Goal: Use online tool/utility: Utilize a website feature to perform a specific function

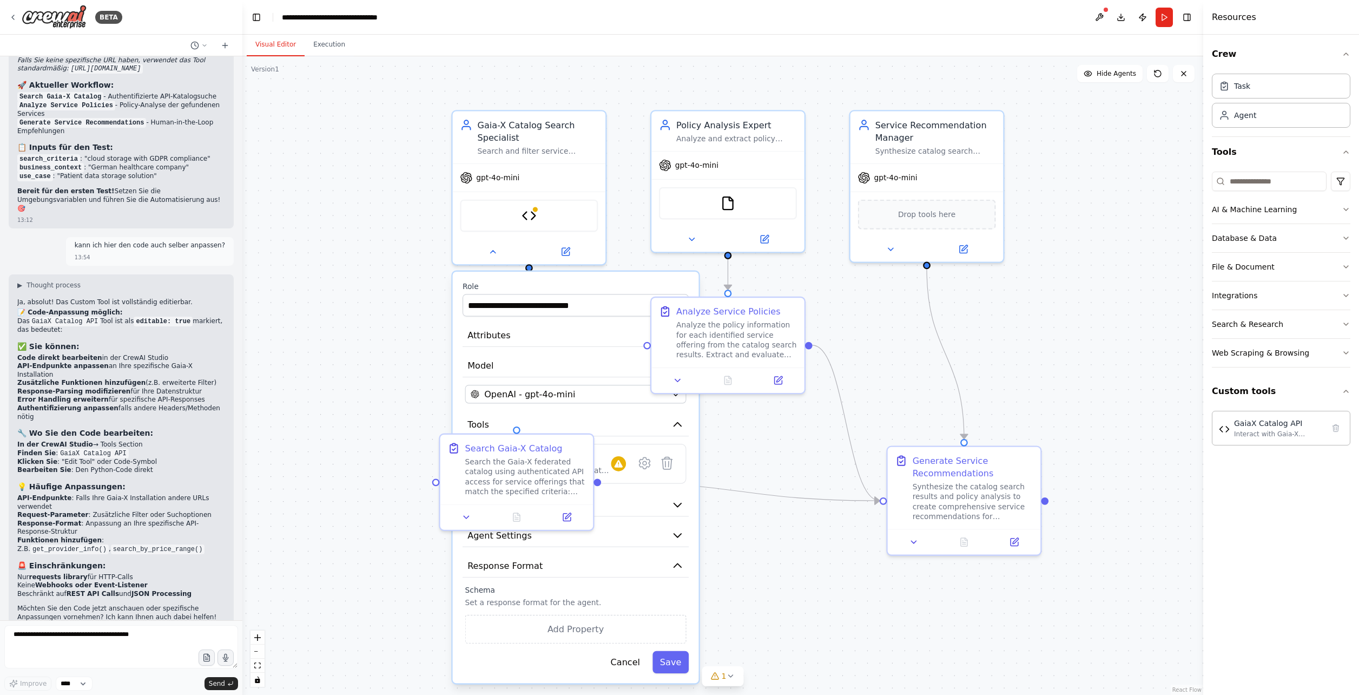
scroll to position [4127, 0]
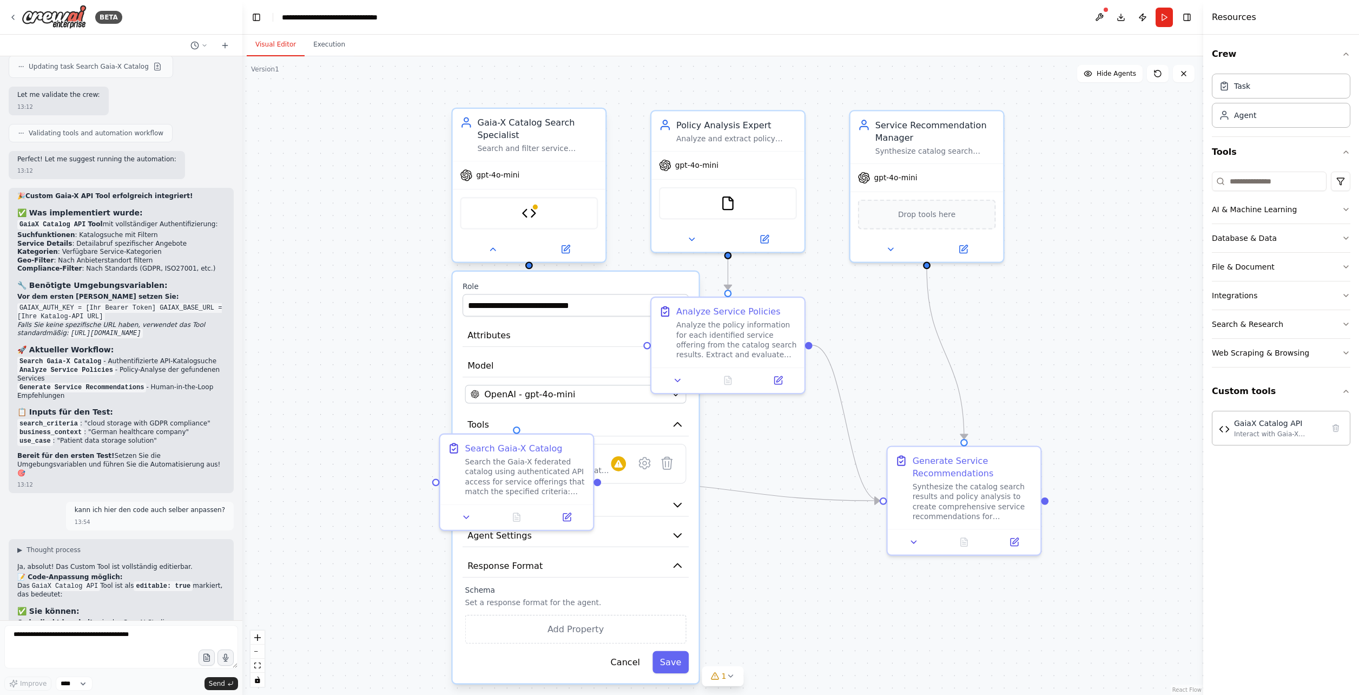
click at [532, 128] on div "Gaia-X Catalog Search Specialist" at bounding box center [538, 128] width 121 height 25
click at [530, 210] on img at bounding box center [529, 213] width 15 height 15
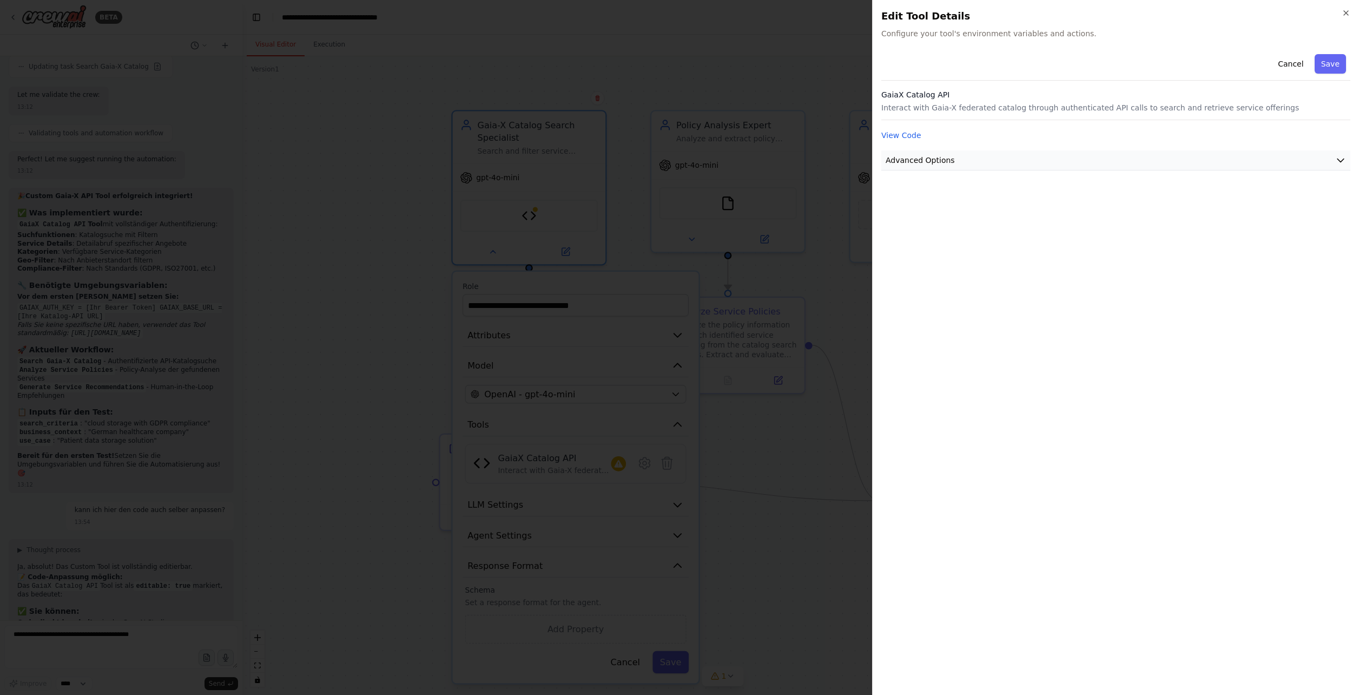
click at [804, 157] on span "Advanced Options" at bounding box center [920, 160] width 69 height 11
click at [804, 227] on input "text" at bounding box center [1115, 223] width 451 height 19
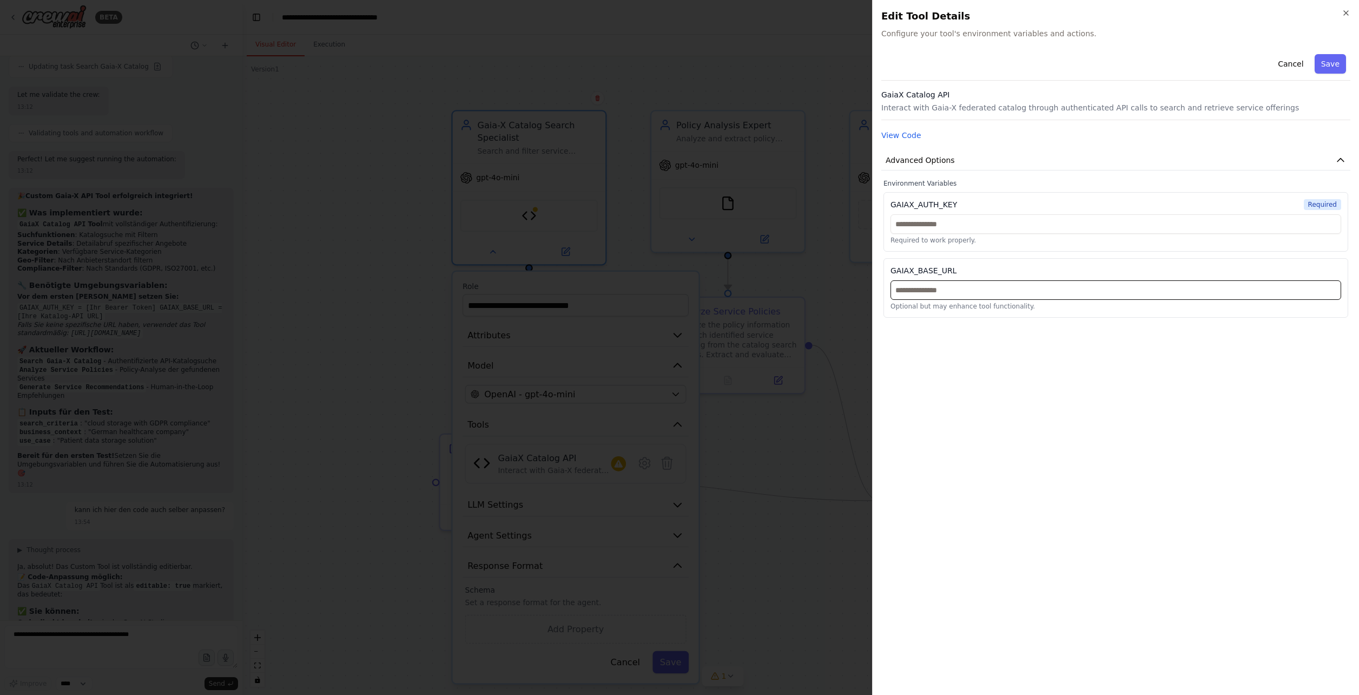
click at [804, 291] on input "text" at bounding box center [1115, 289] width 451 height 19
click at [804, 352] on div "Cancel Save GaiaX Catalog API Interact with Gaia-X federated catalog through au…" at bounding box center [1115, 368] width 469 height 636
click at [804, 227] on input "text" at bounding box center [1115, 223] width 451 height 19
click at [804, 137] on button "View Code" at bounding box center [901, 135] width 40 height 11
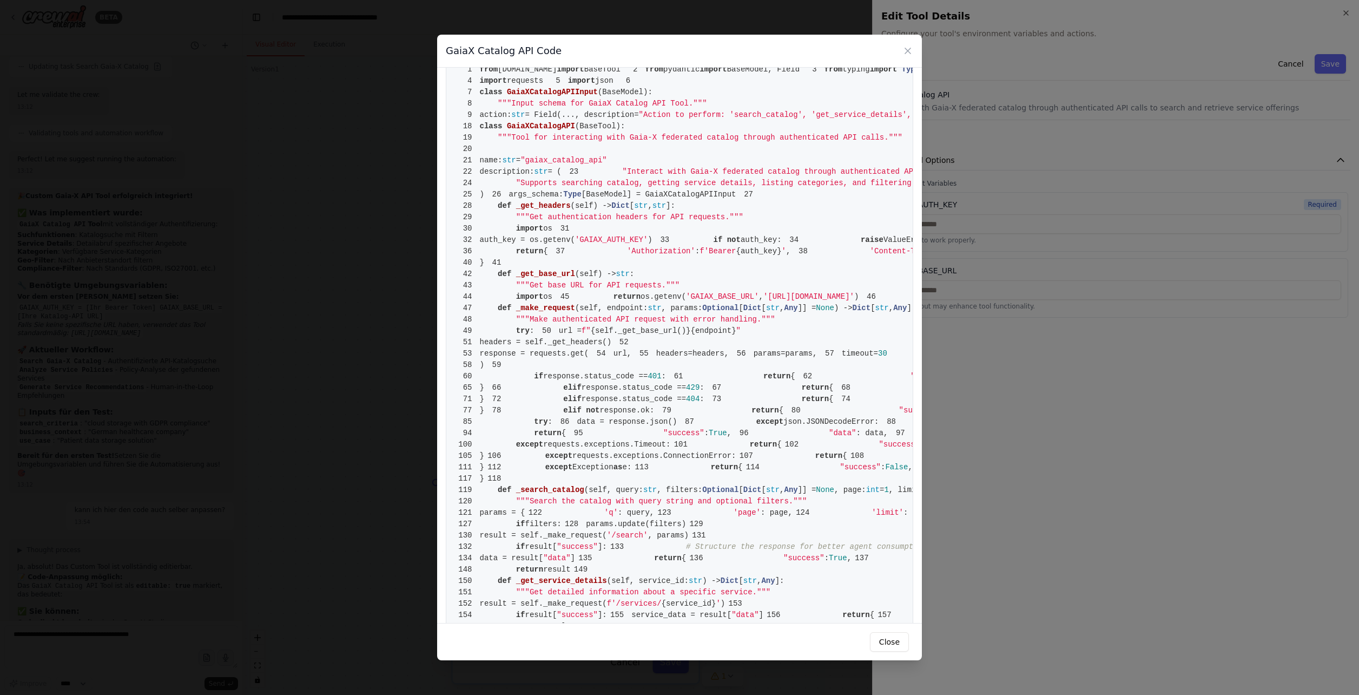
scroll to position [0, 0]
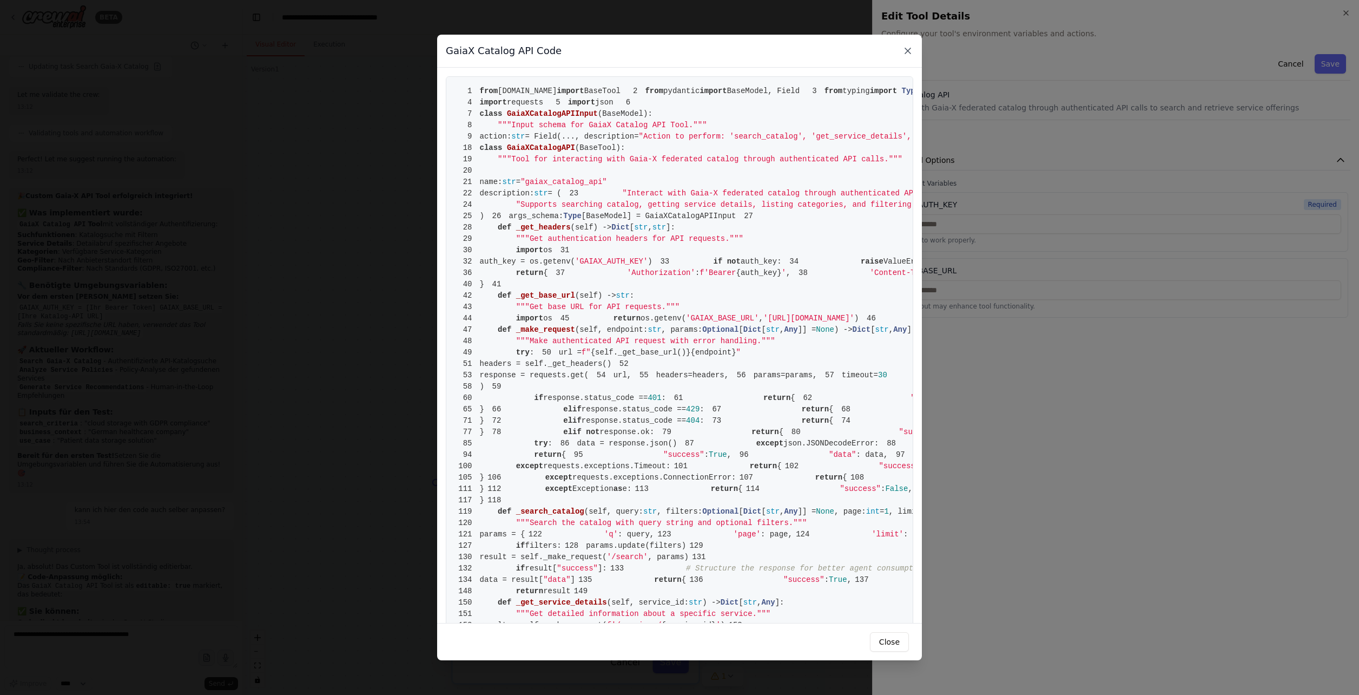
click at [804, 53] on icon at bounding box center [907, 50] width 11 height 11
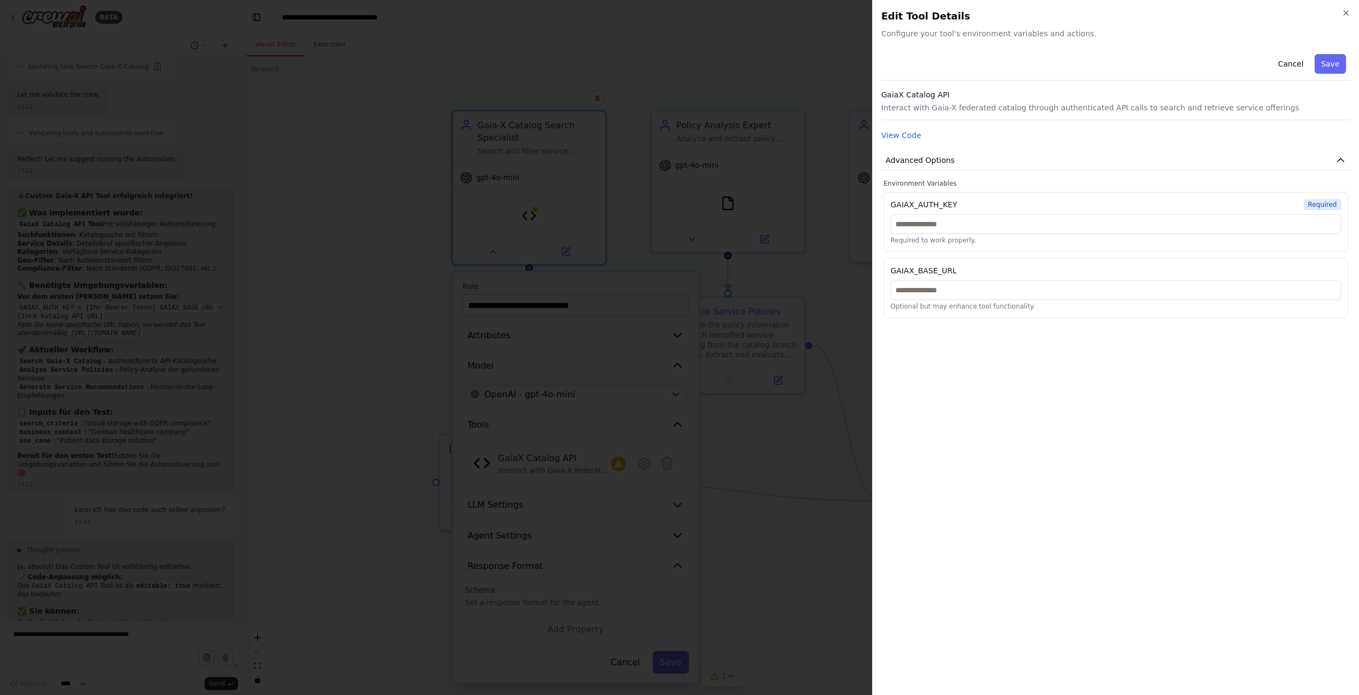
click at [804, 226] on div at bounding box center [679, 347] width 1359 height 695
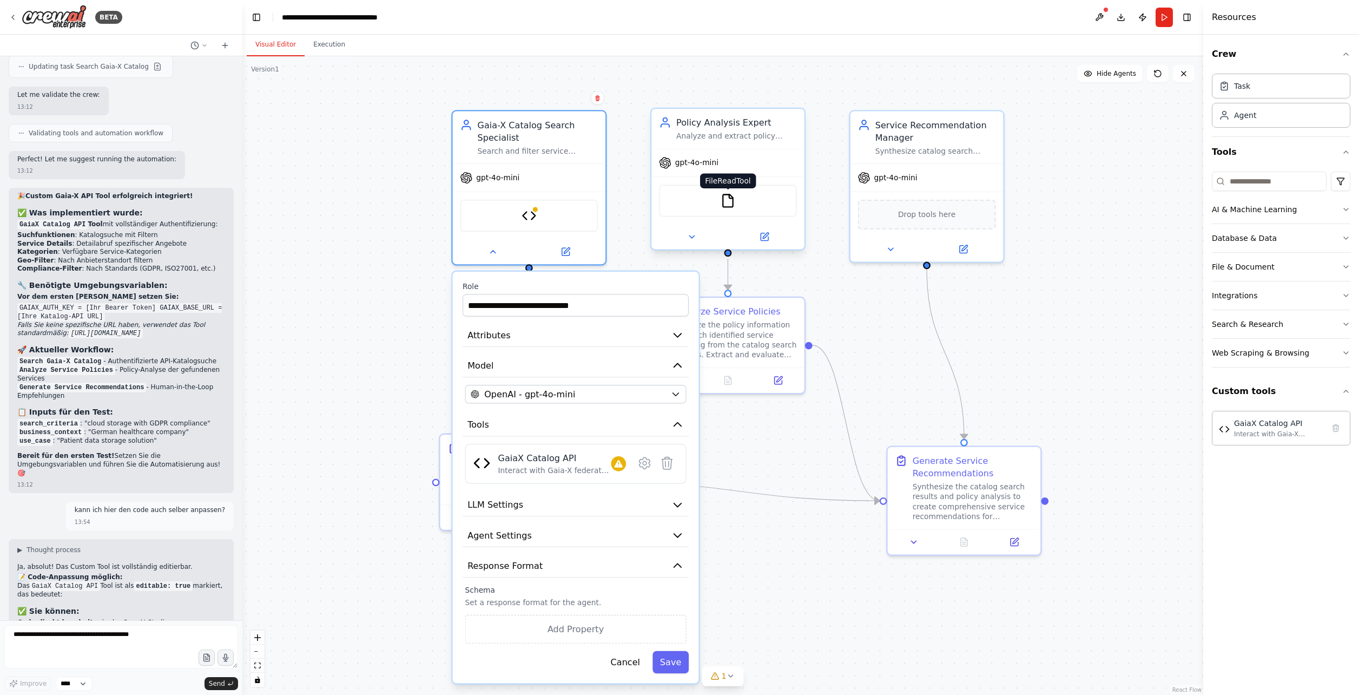
click at [731, 206] on img at bounding box center [728, 200] width 15 height 15
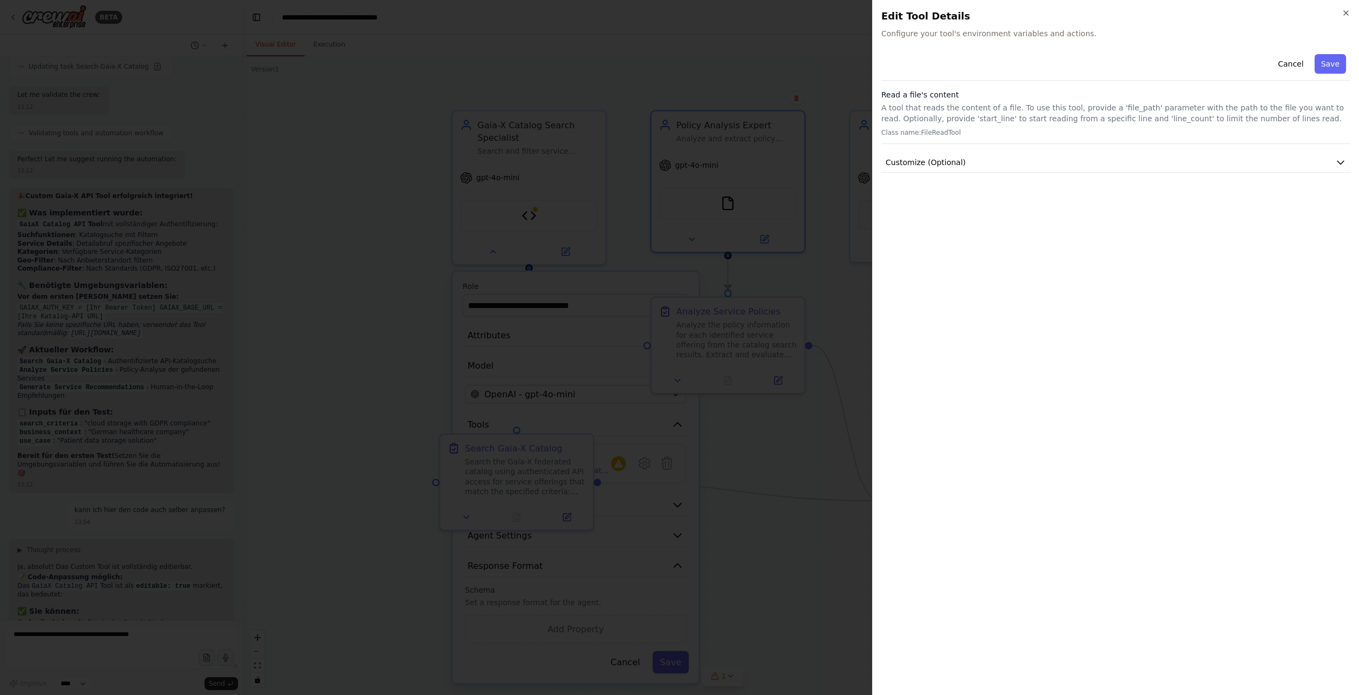
click at [773, 229] on div at bounding box center [679, 347] width 1359 height 695
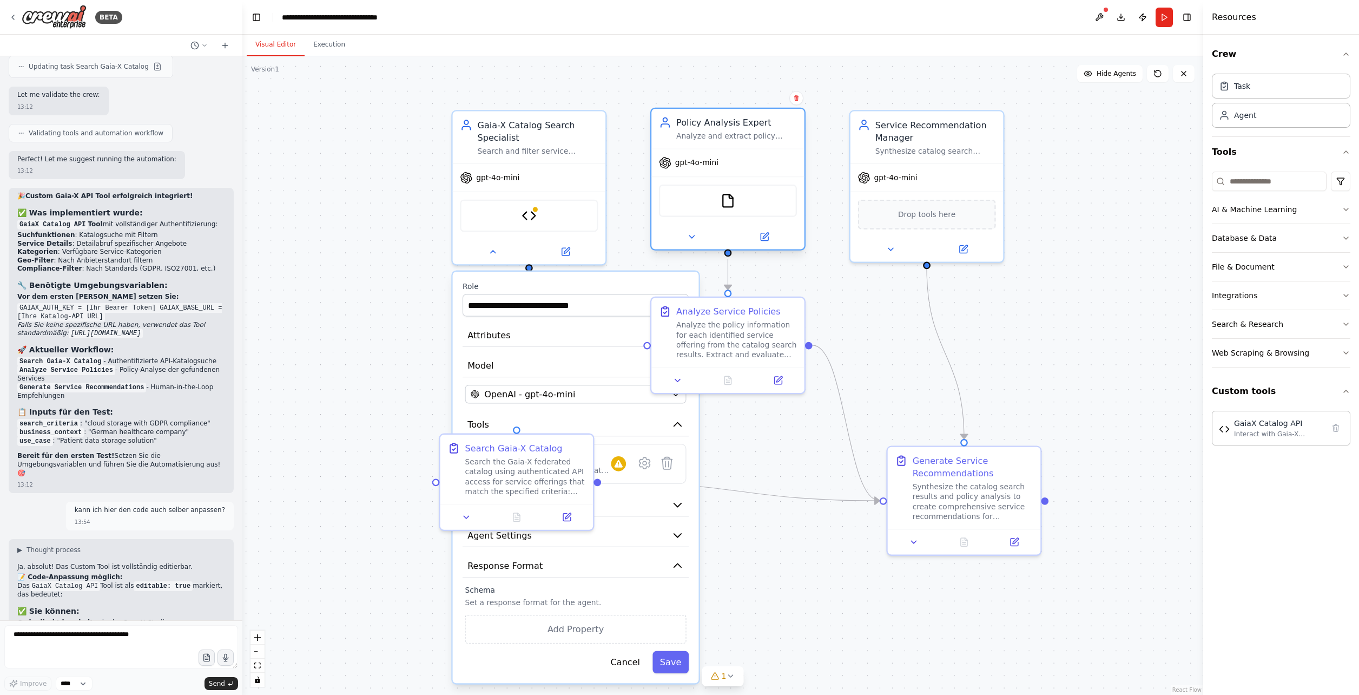
click at [760, 144] on div "Policy Analysis Expert Analyze and extract policy information from Gaia-X servi…" at bounding box center [727, 129] width 153 height 40
click at [690, 234] on icon at bounding box center [692, 237] width 10 height 10
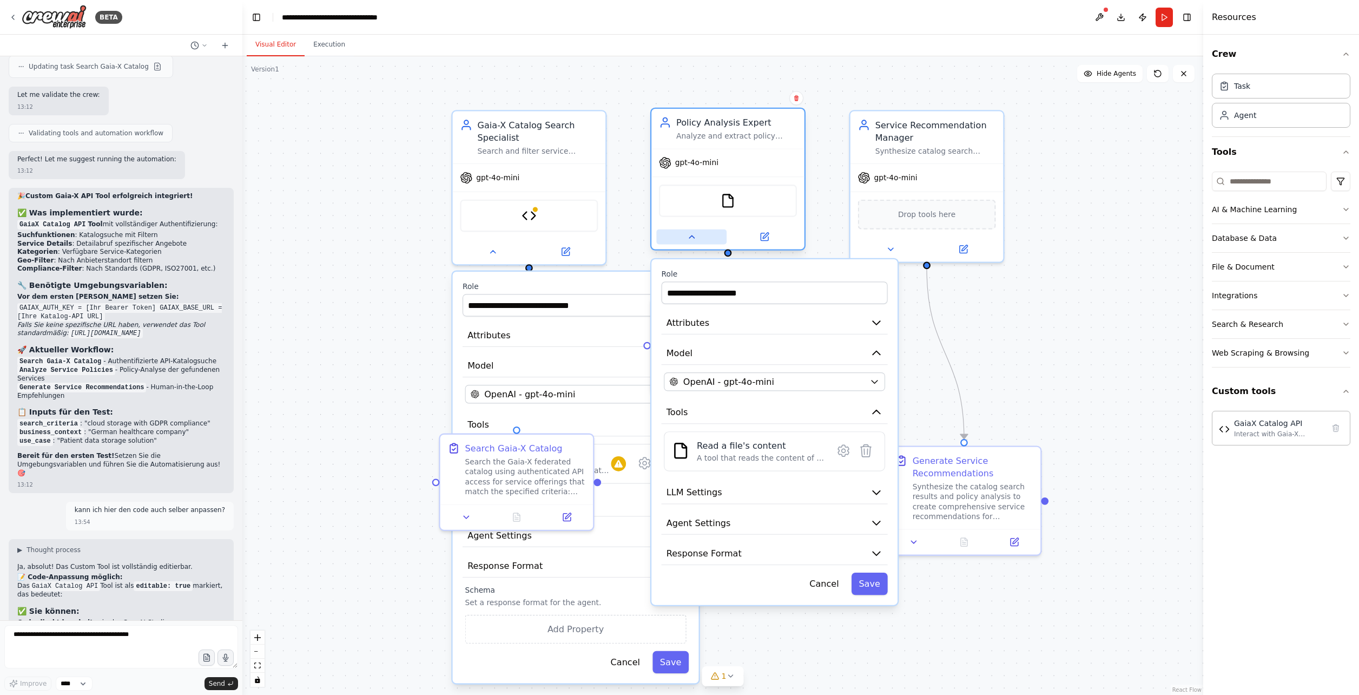
click at [690, 234] on icon at bounding box center [692, 237] width 10 height 10
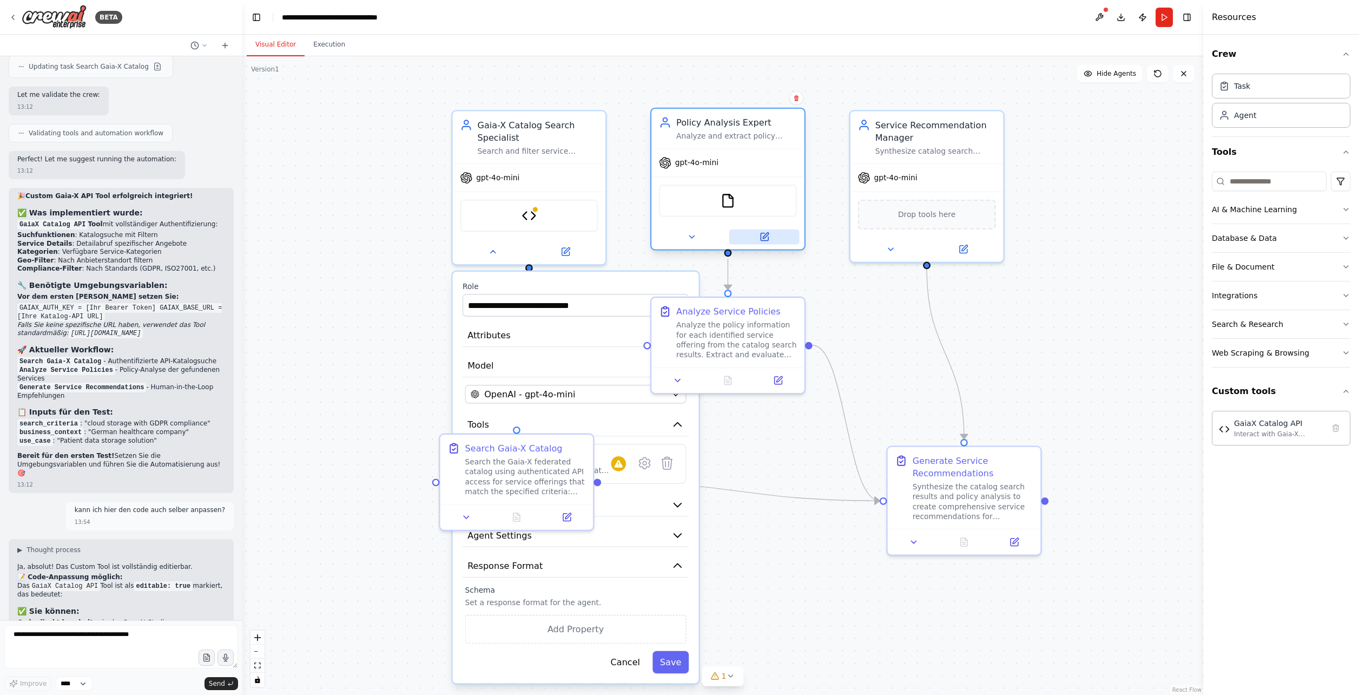
click at [761, 237] on icon at bounding box center [765, 237] width 8 height 8
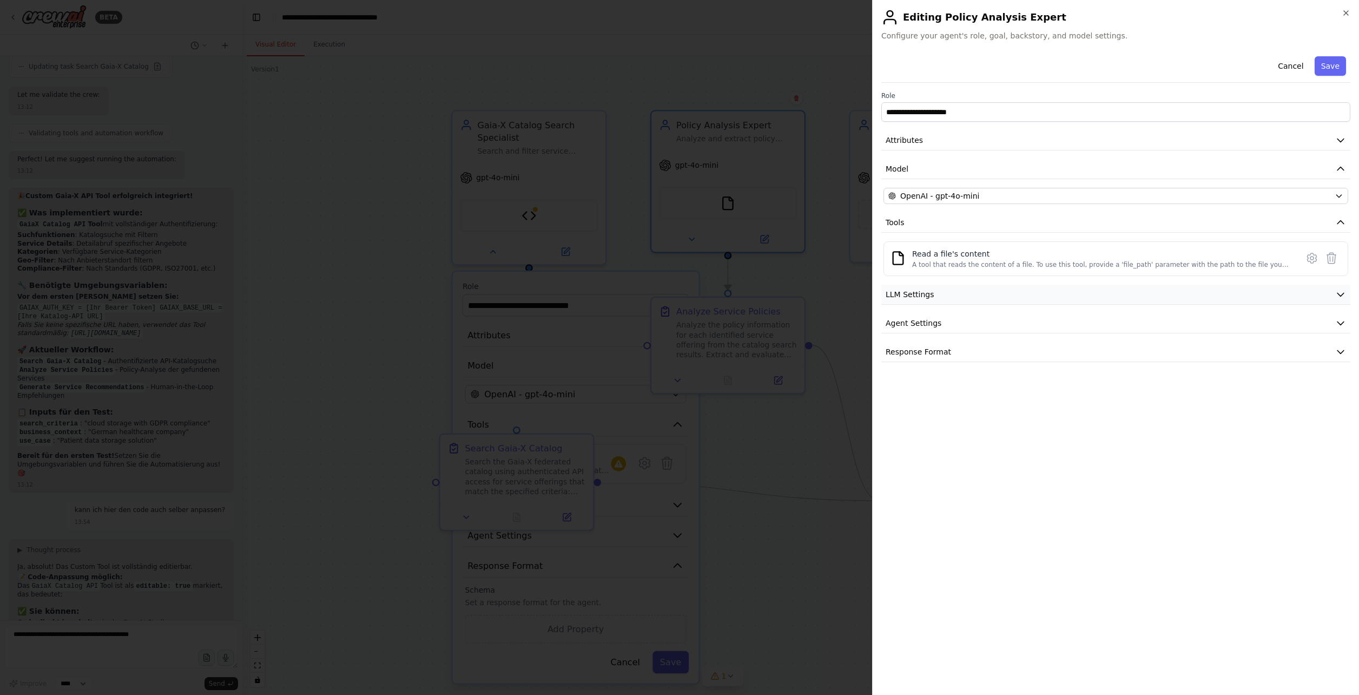
click at [804, 294] on button "LLM Settings" at bounding box center [1115, 295] width 469 height 20
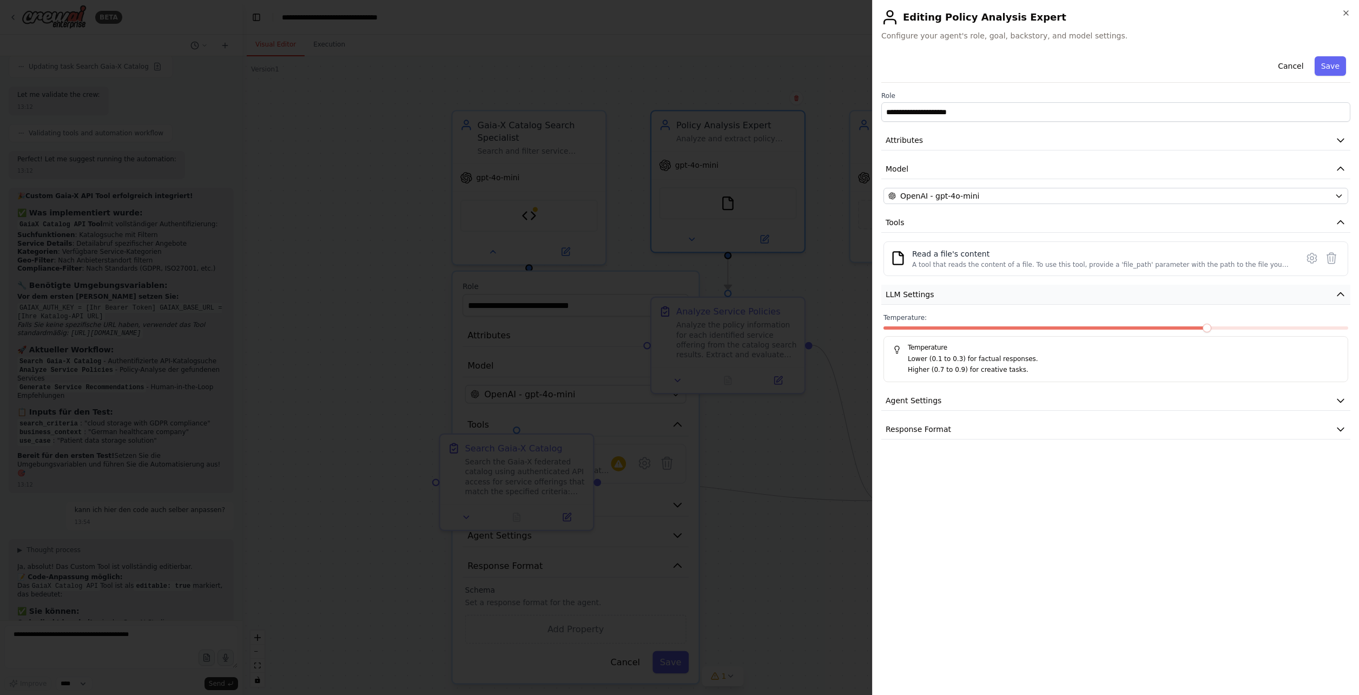
click at [804, 294] on button "LLM Settings" at bounding box center [1115, 295] width 469 height 20
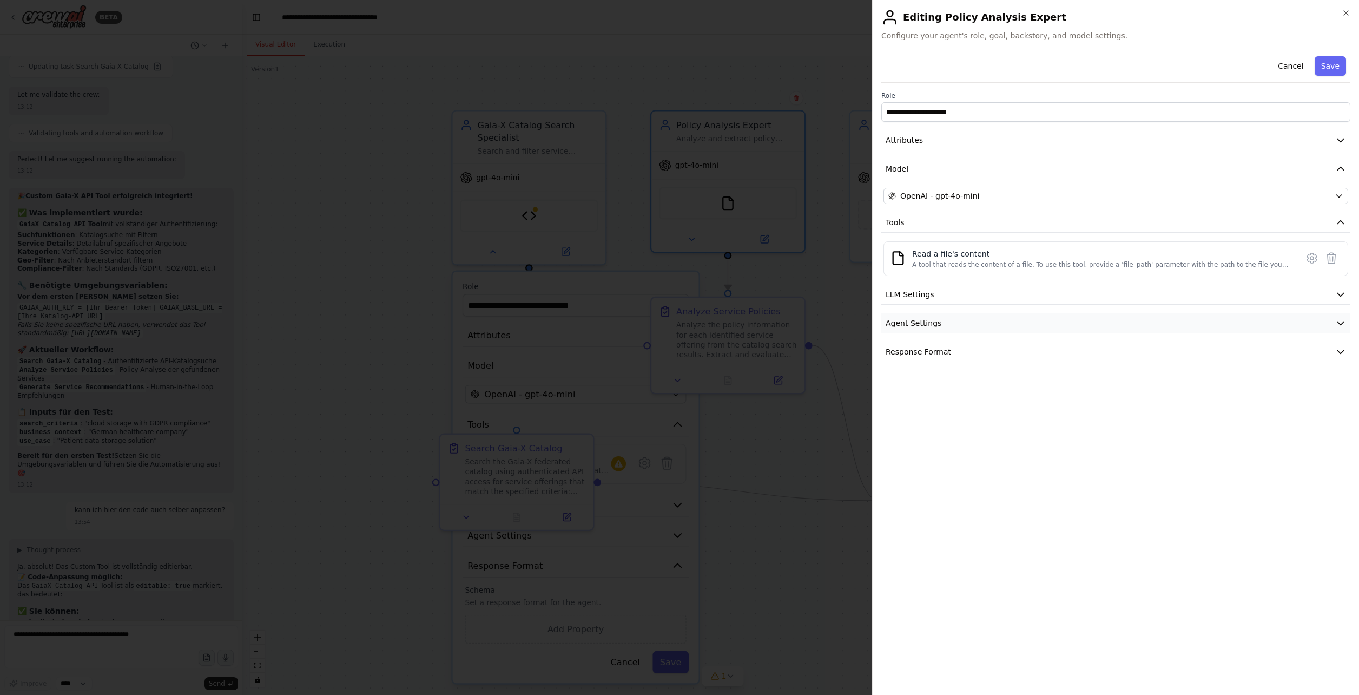
click at [804, 330] on button "Agent Settings" at bounding box center [1115, 323] width 469 height 20
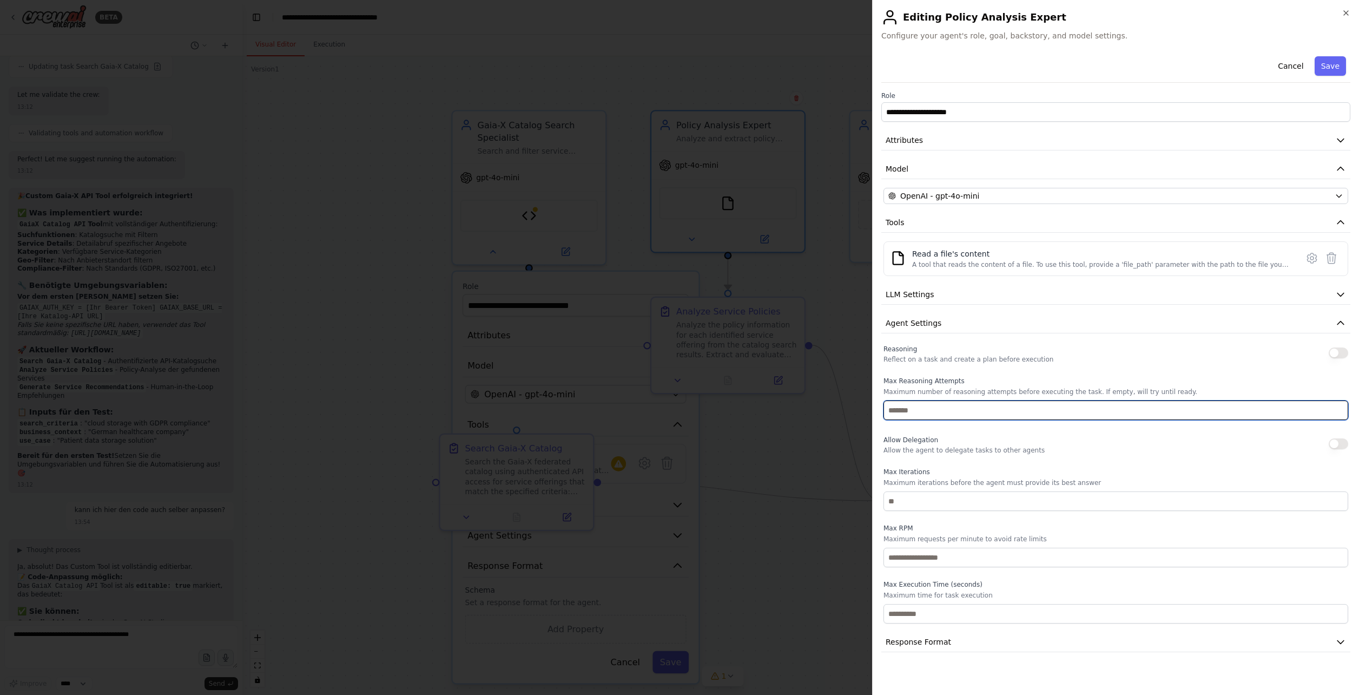
click at [804, 407] on input "number" at bounding box center [1115, 409] width 465 height 19
type input "*"
click at [804, 405] on input "*" at bounding box center [1115, 409] width 465 height 19
click at [804, 415] on input "*" at bounding box center [1115, 409] width 465 height 19
click at [804, 411] on input "*" at bounding box center [1115, 409] width 465 height 19
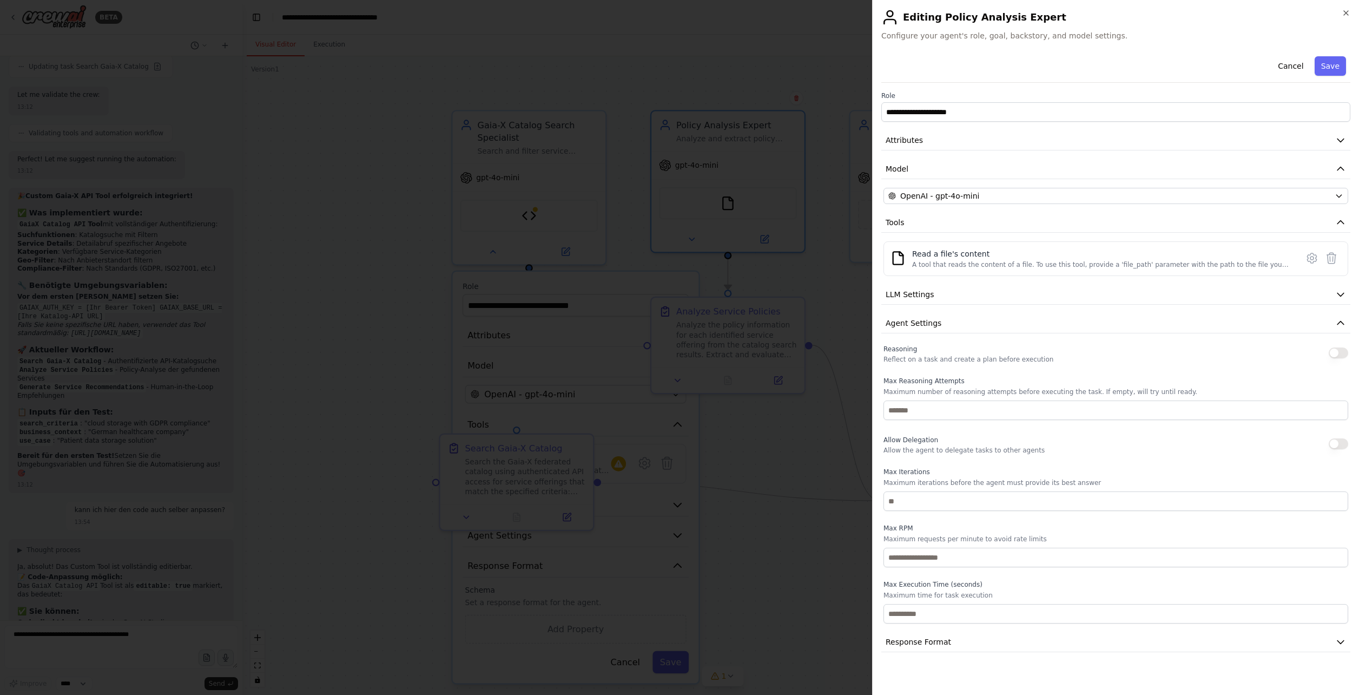
click at [804, 424] on div "Reasoning Reflect on a task and create a plan before execution Max Reasoning At…" at bounding box center [1115, 482] width 465 height 281
drag, startPoint x: 1230, startPoint y: 420, endPoint x: 827, endPoint y: 401, distance: 403.5
click at [804, 401] on body "BETA Ich habe einen Gaia-X föderierten Katalog auf den ich auch Zugriff habe. I…" at bounding box center [679, 347] width 1359 height 695
click at [804, 434] on p "Allow the agent to delegate tasks to other agents" at bounding box center [963, 450] width 161 height 9
click at [804, 434] on button "Response Format" at bounding box center [1115, 642] width 469 height 20
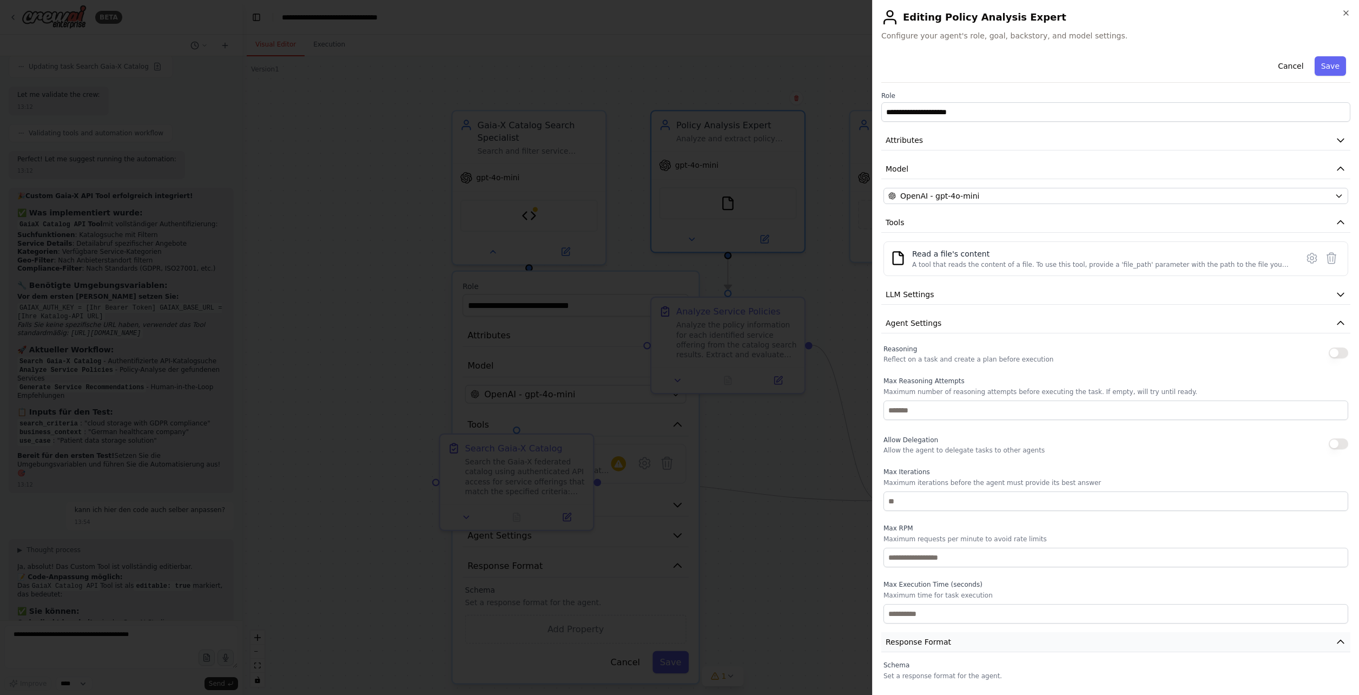
click at [804, 434] on button "Response Format" at bounding box center [1115, 642] width 469 height 20
click at [804, 318] on icon "button" at bounding box center [1340, 323] width 11 height 11
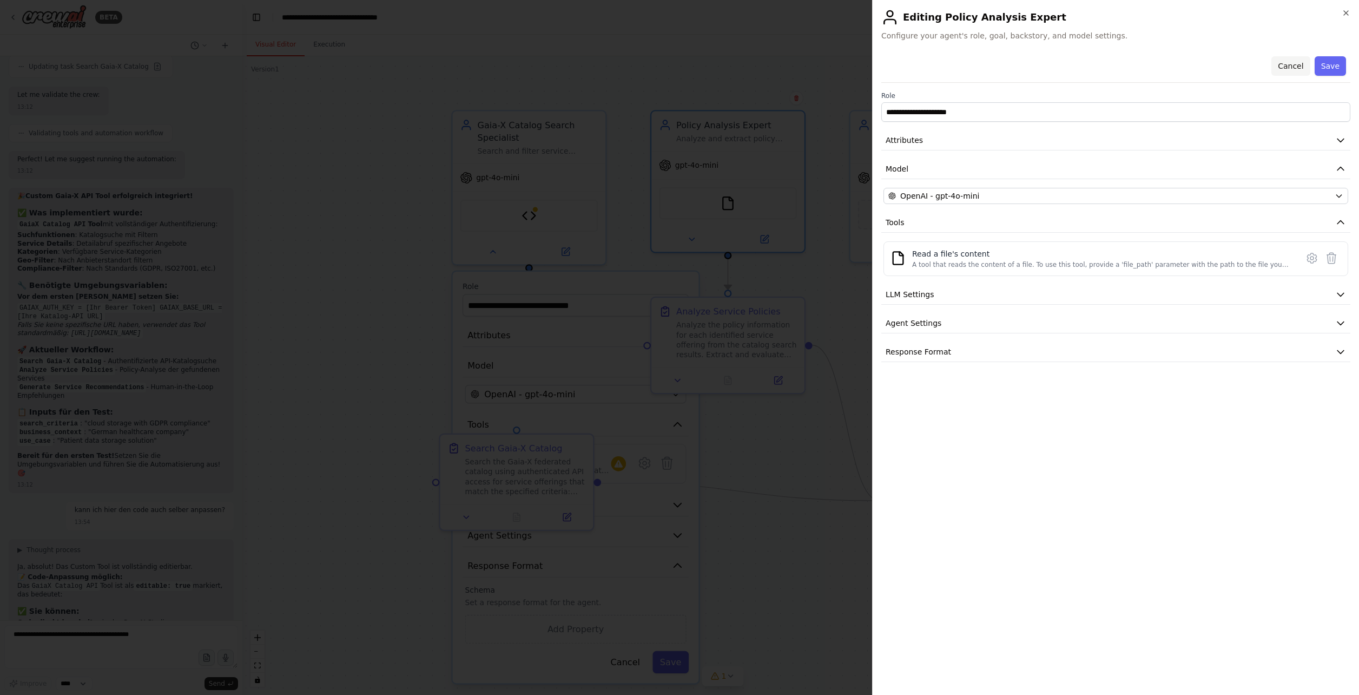
click at [804, 70] on button "Cancel" at bounding box center [1290, 65] width 38 height 19
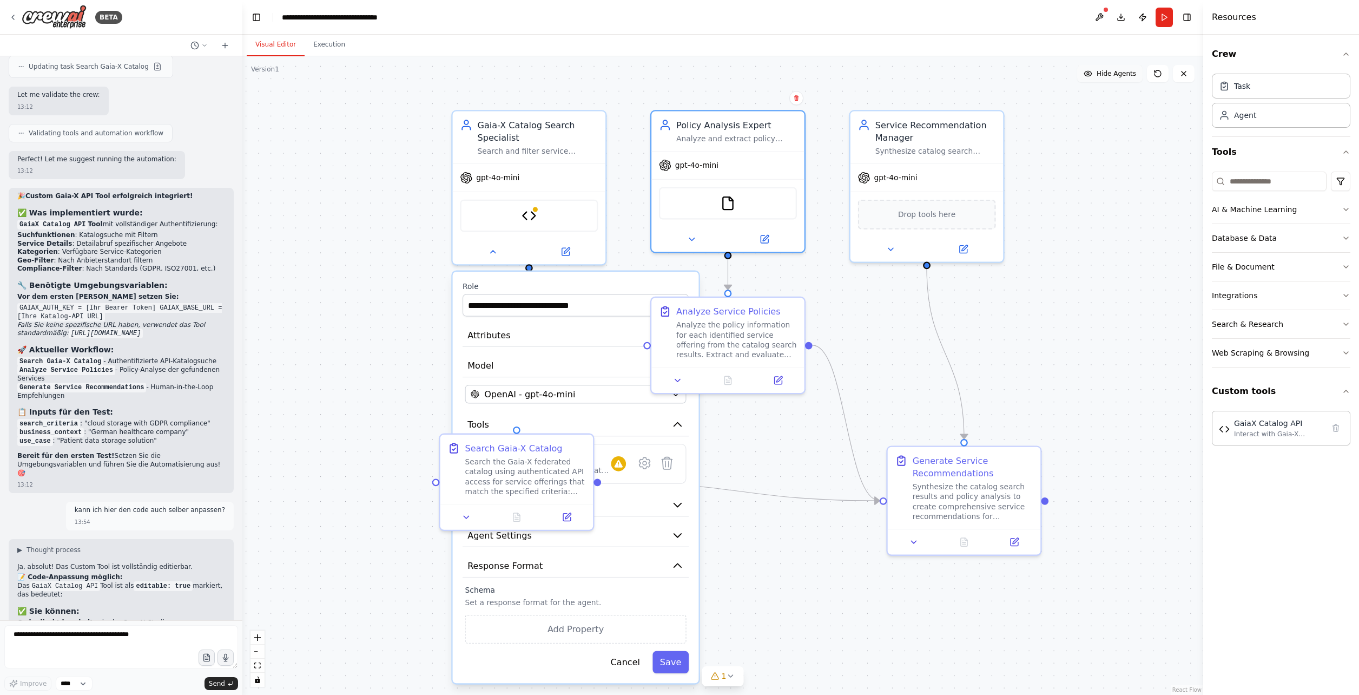
click at [804, 72] on icon at bounding box center [1087, 73] width 7 height 5
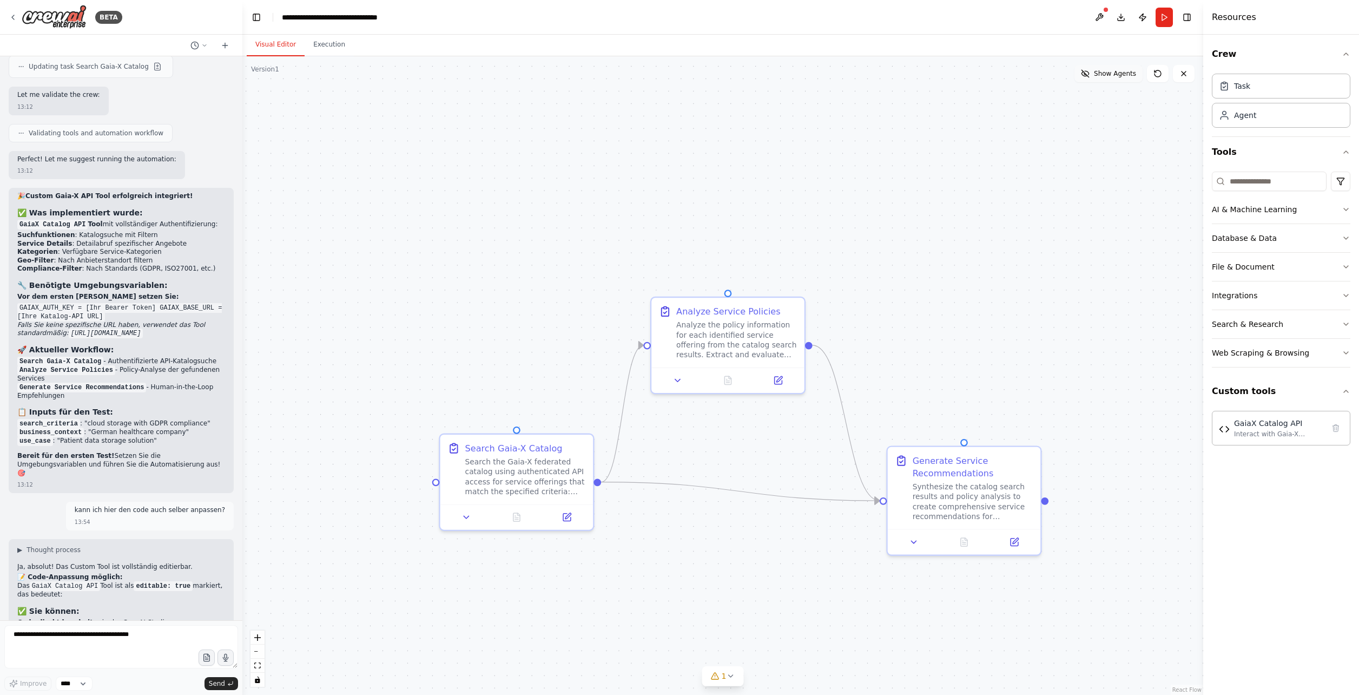
click at [804, 72] on icon at bounding box center [1084, 73] width 7 height 7
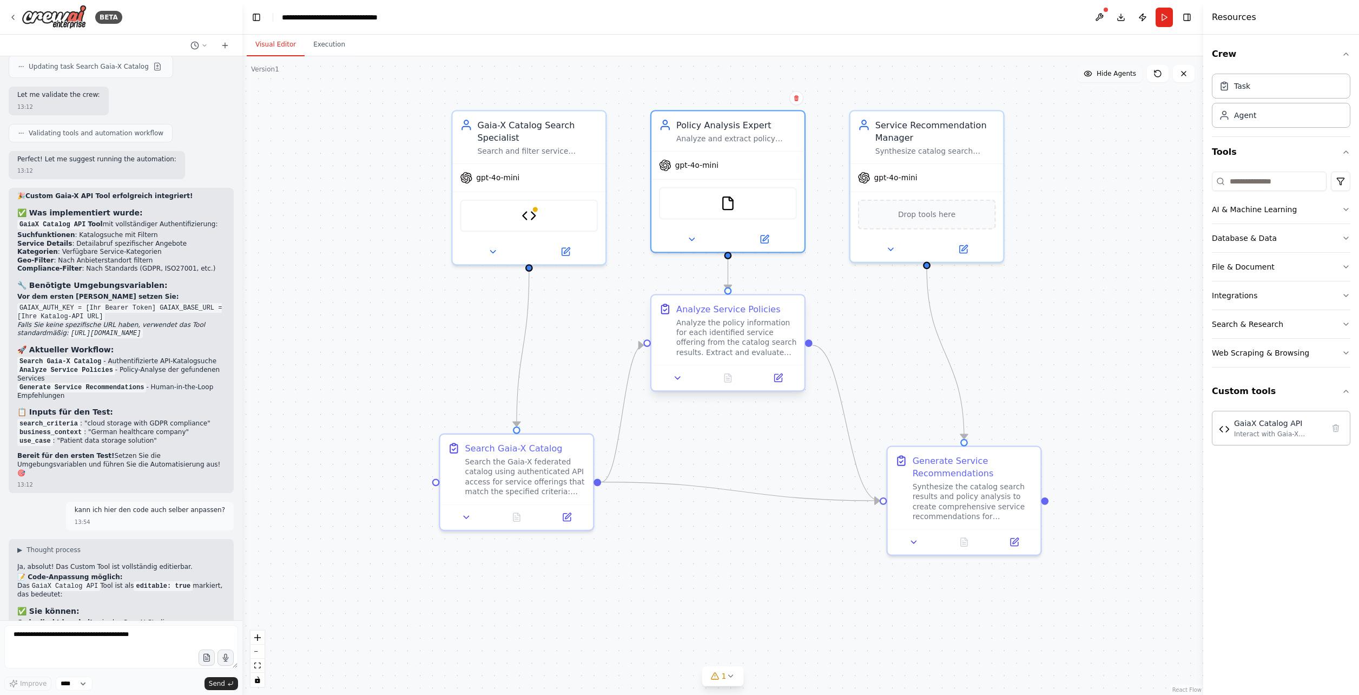
click at [718, 323] on div "Analyze the policy information for each identified service offering from the ca…" at bounding box center [736, 338] width 121 height 40
click at [678, 378] on icon at bounding box center [677, 378] width 5 height 3
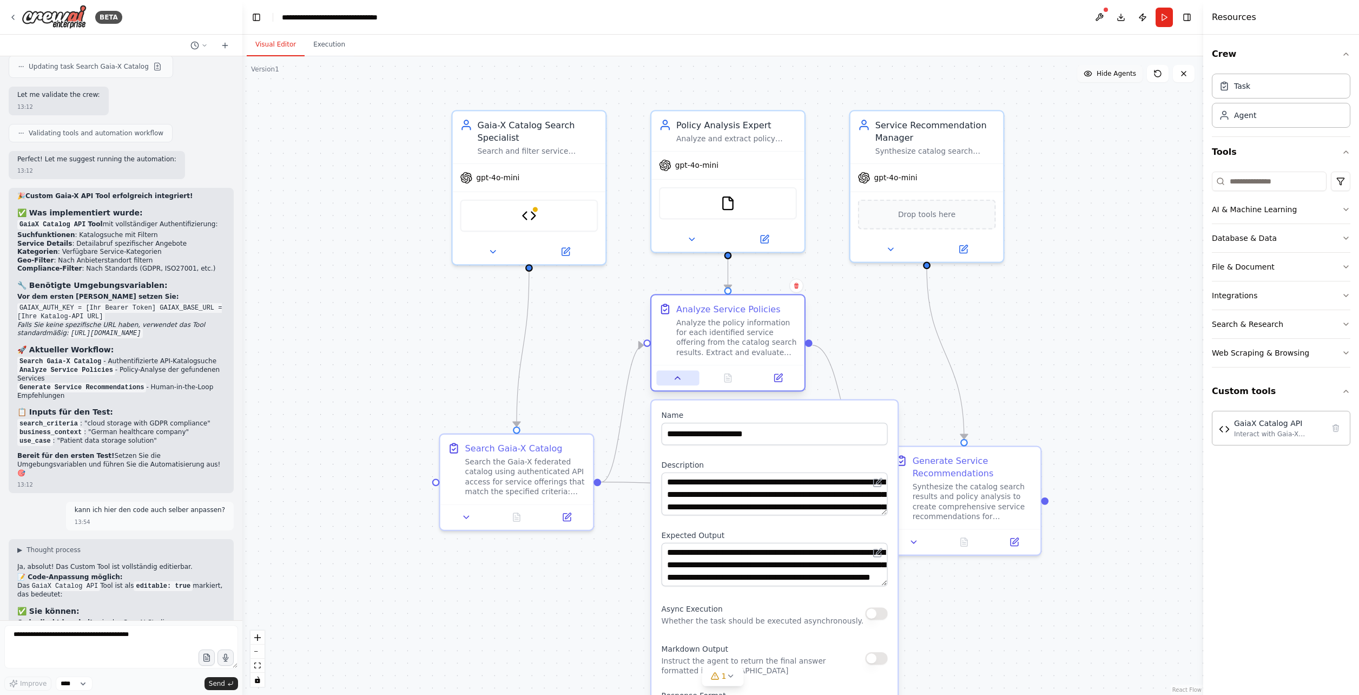
click at [678, 378] on icon at bounding box center [677, 378] width 5 height 3
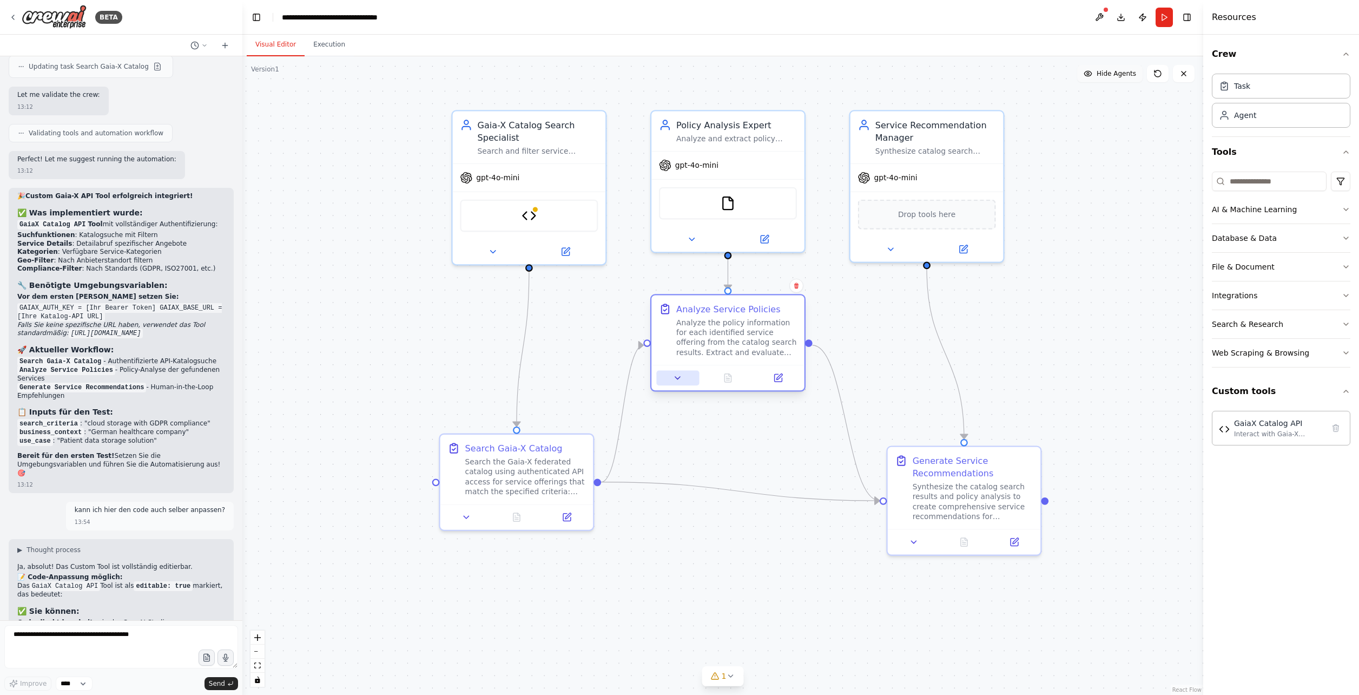
click at [678, 378] on icon at bounding box center [677, 378] width 5 height 3
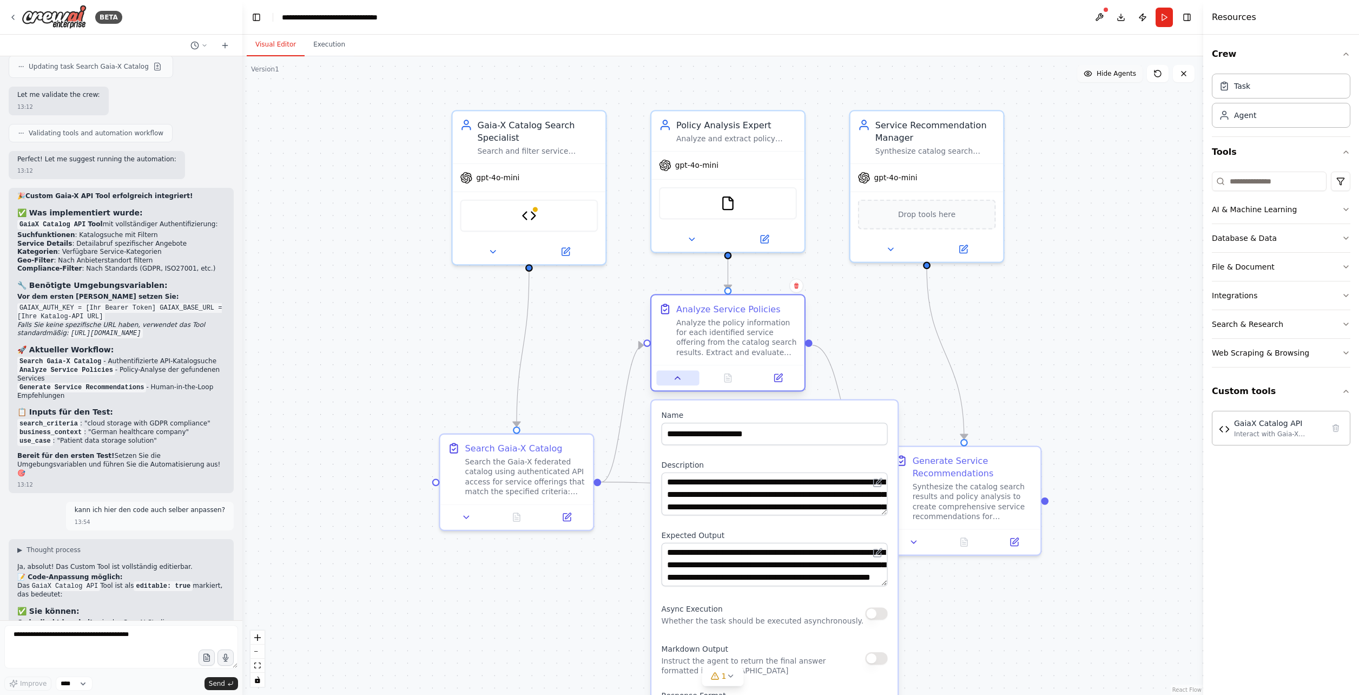
click at [678, 378] on icon at bounding box center [677, 378] width 5 height 3
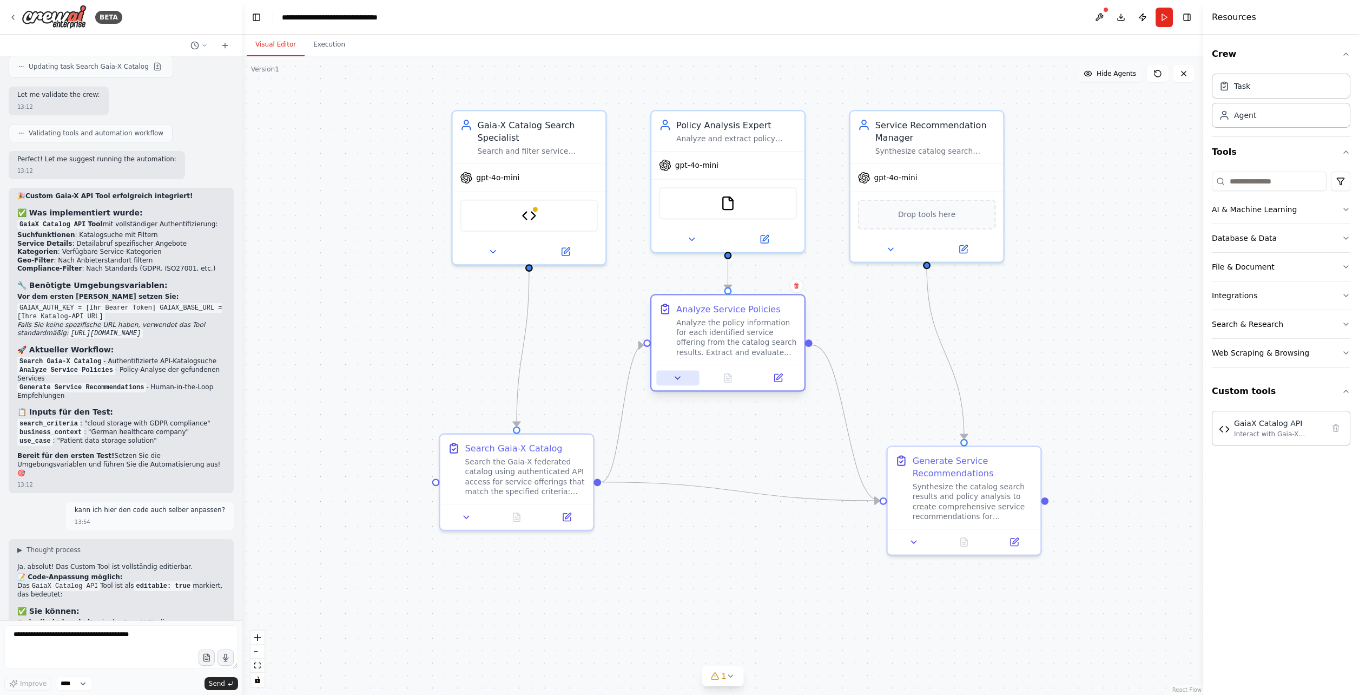
click at [678, 378] on icon at bounding box center [677, 378] width 5 height 3
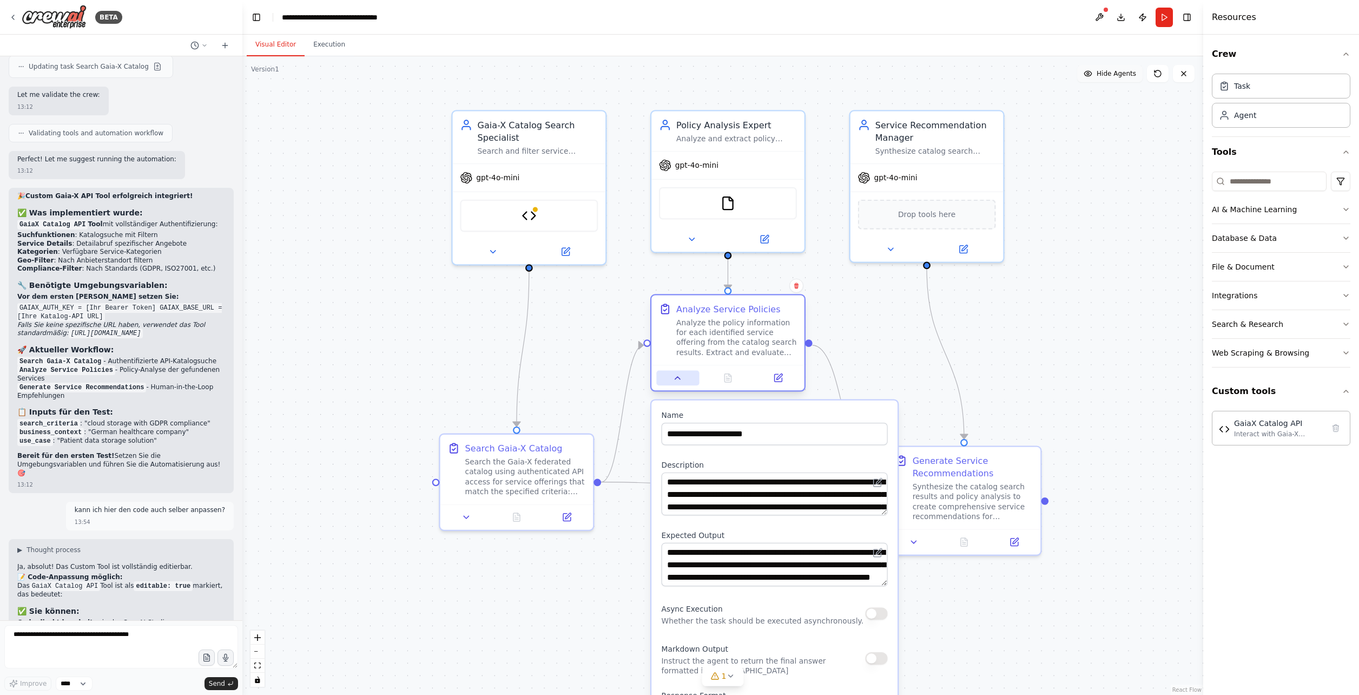
click at [678, 378] on icon at bounding box center [677, 378] width 5 height 3
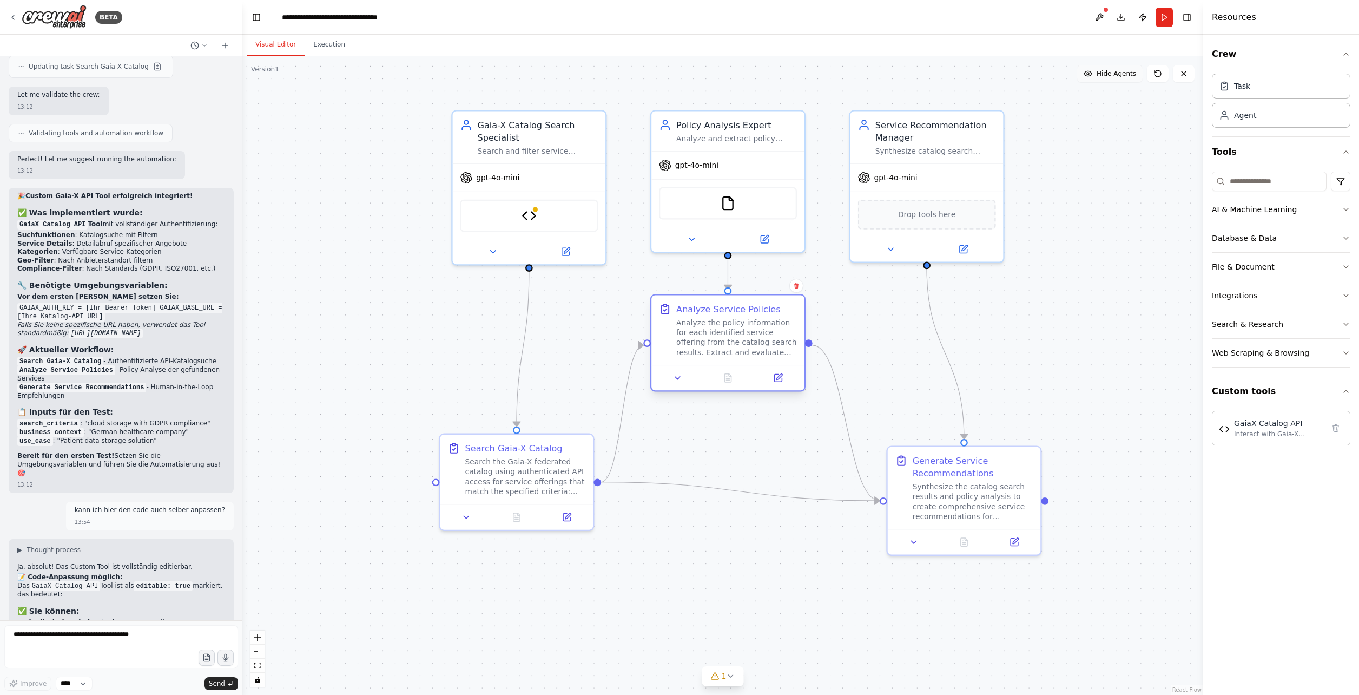
click at [647, 342] on div at bounding box center [647, 343] width 8 height 8
click at [704, 141] on div "Analyze and extract policy information from Gaia-X service offerings including …" at bounding box center [736, 136] width 121 height 10
click at [563, 434] on div "Search the Gaia-X federated catalog using authenticated API access for service …" at bounding box center [525, 474] width 121 height 40
click at [555, 434] on div "Search the Gaia-X federated catalog using authenticated API access for service …" at bounding box center [525, 474] width 121 height 40
click at [450, 434] on button at bounding box center [466, 514] width 43 height 15
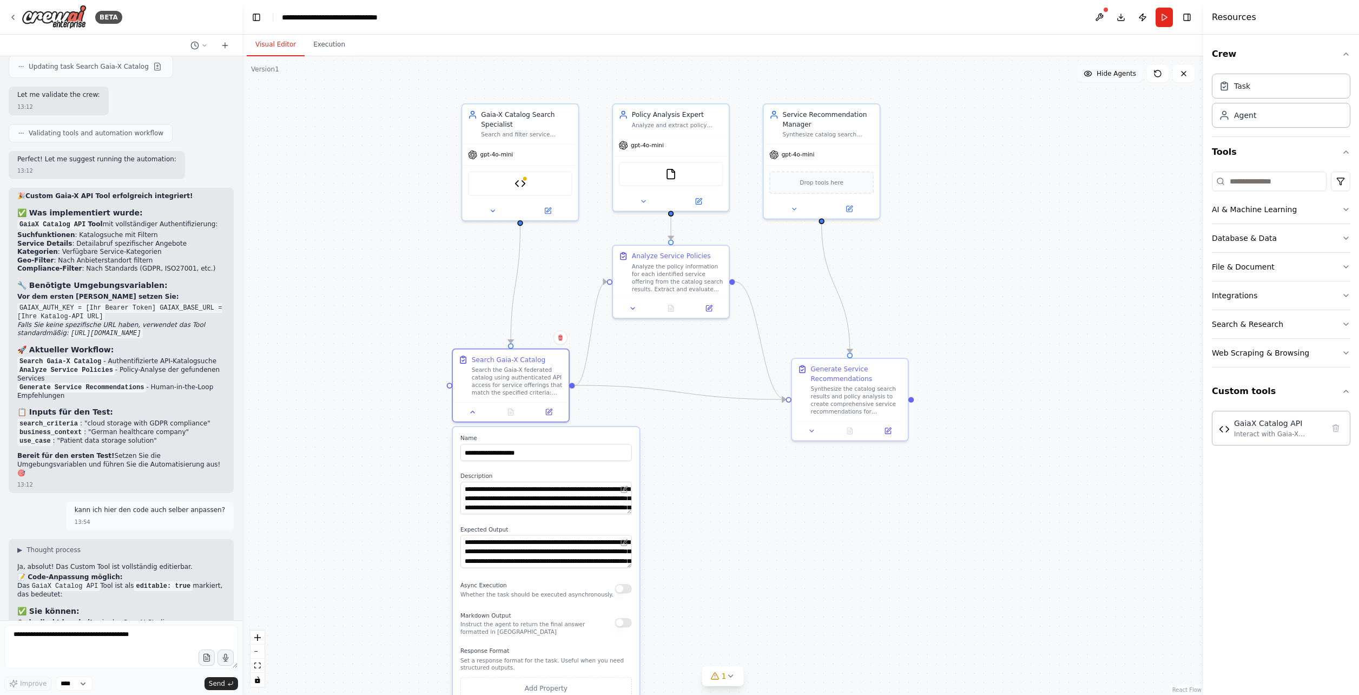
drag, startPoint x: 417, startPoint y: 562, endPoint x: 428, endPoint y: 440, distance: 121.8
click at [428, 434] on div ".deletable-edge-delete-btn { width: 20px; height: 20px; border: 0px solid #ffff…" at bounding box center [722, 375] width 961 height 638
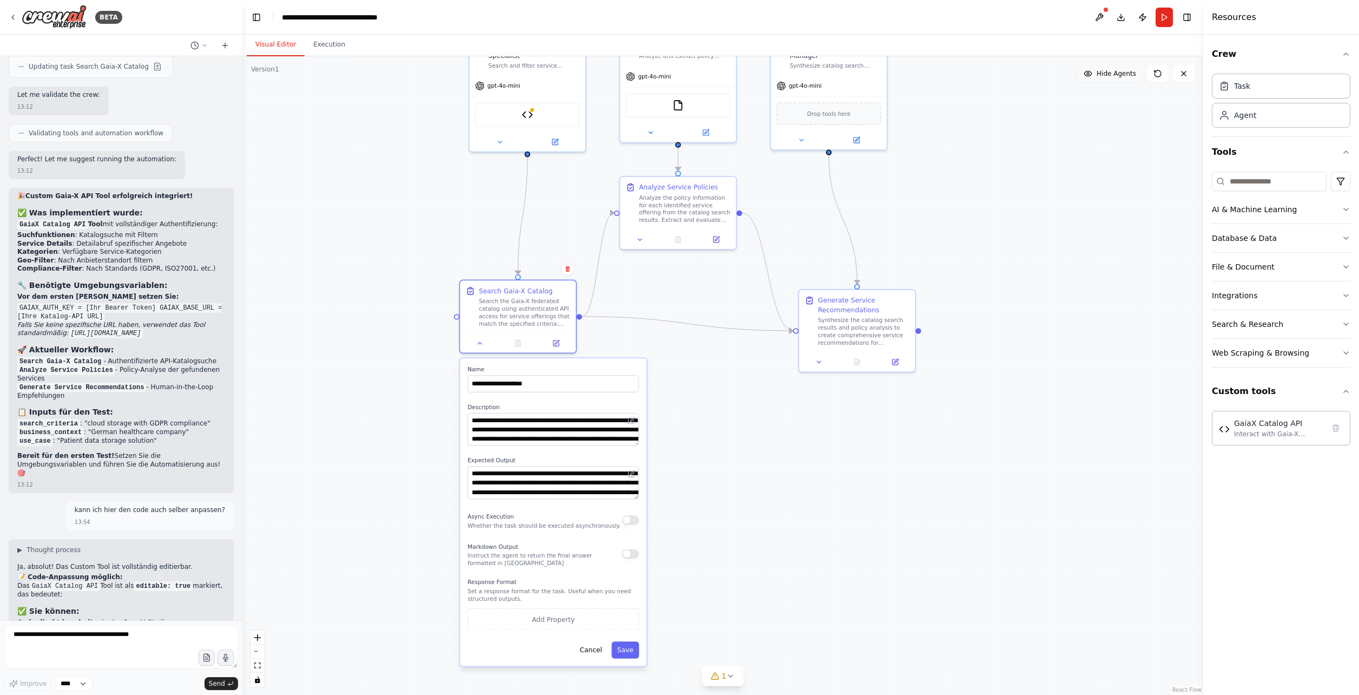
drag, startPoint x: 438, startPoint y: 547, endPoint x: 440, endPoint y: 496, distance: 51.4
click at [440, 434] on div ".deletable-edge-delete-btn { width: 20px; height: 20px; border: 0px solid #ffff…" at bounding box center [722, 375] width 961 height 638
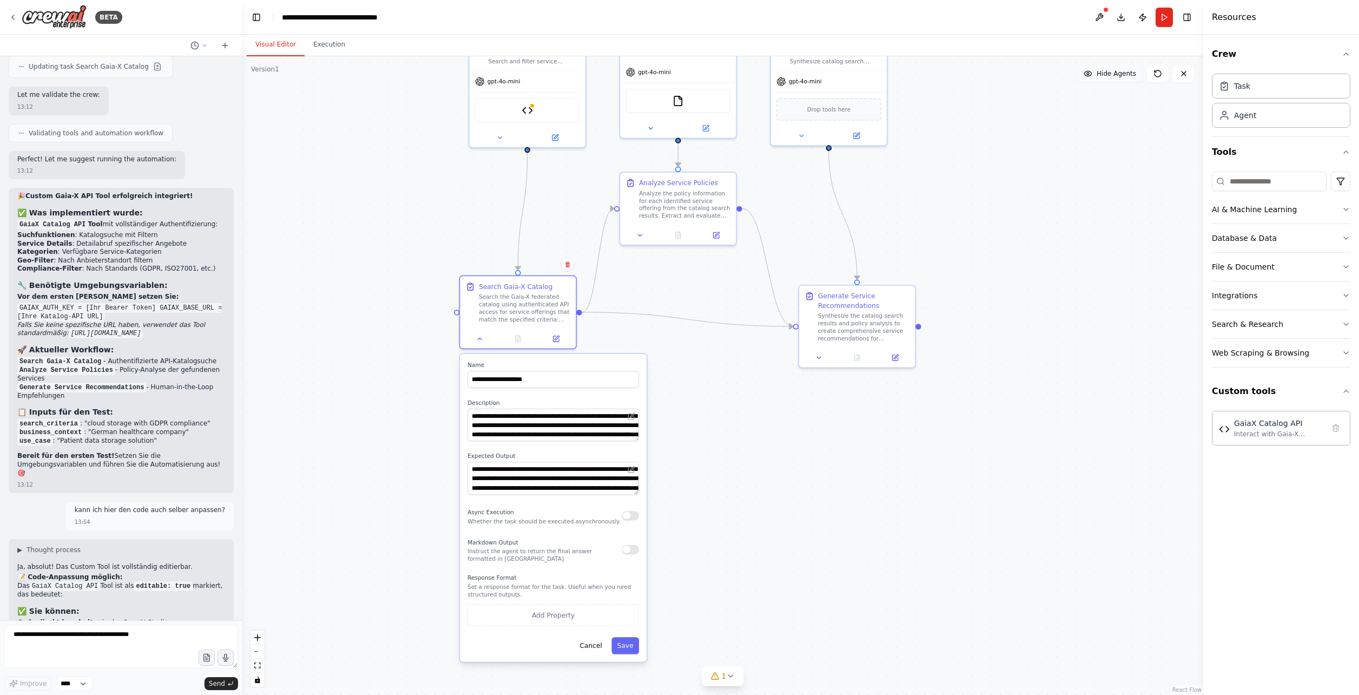
click at [723, 434] on div ".deletable-edge-delete-btn { width: 20px; height: 20px; border: 0px solid #ffff…" at bounding box center [722, 375] width 961 height 638
click at [63, 434] on textarea at bounding box center [121, 646] width 234 height 43
type textarea "**********"
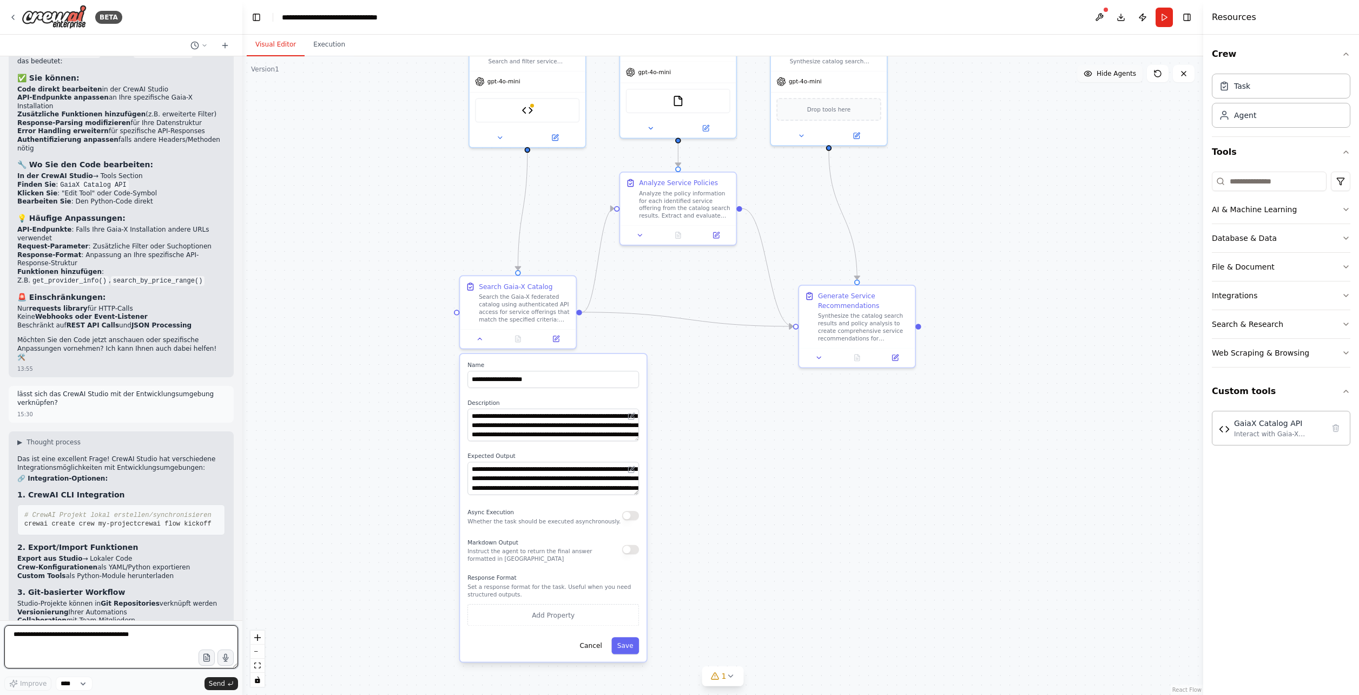
scroll to position [4668, 0]
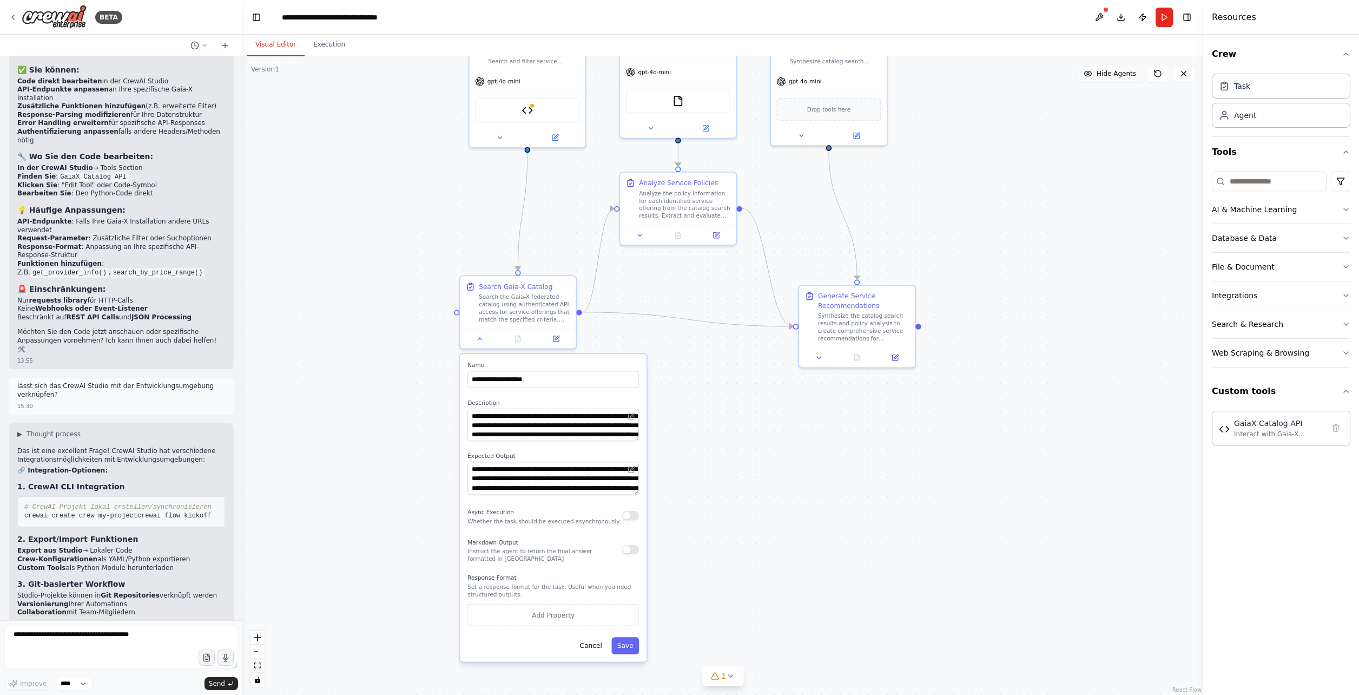
click at [323, 272] on div ".deletable-edge-delete-btn { width: 20px; height: 20px; border: 0px solid #ffff…" at bounding box center [722, 375] width 961 height 638
click at [50, 434] on textarea at bounding box center [121, 646] width 234 height 43
click at [121, 434] on textarea "**********" at bounding box center [121, 646] width 234 height 43
type textarea "**********"
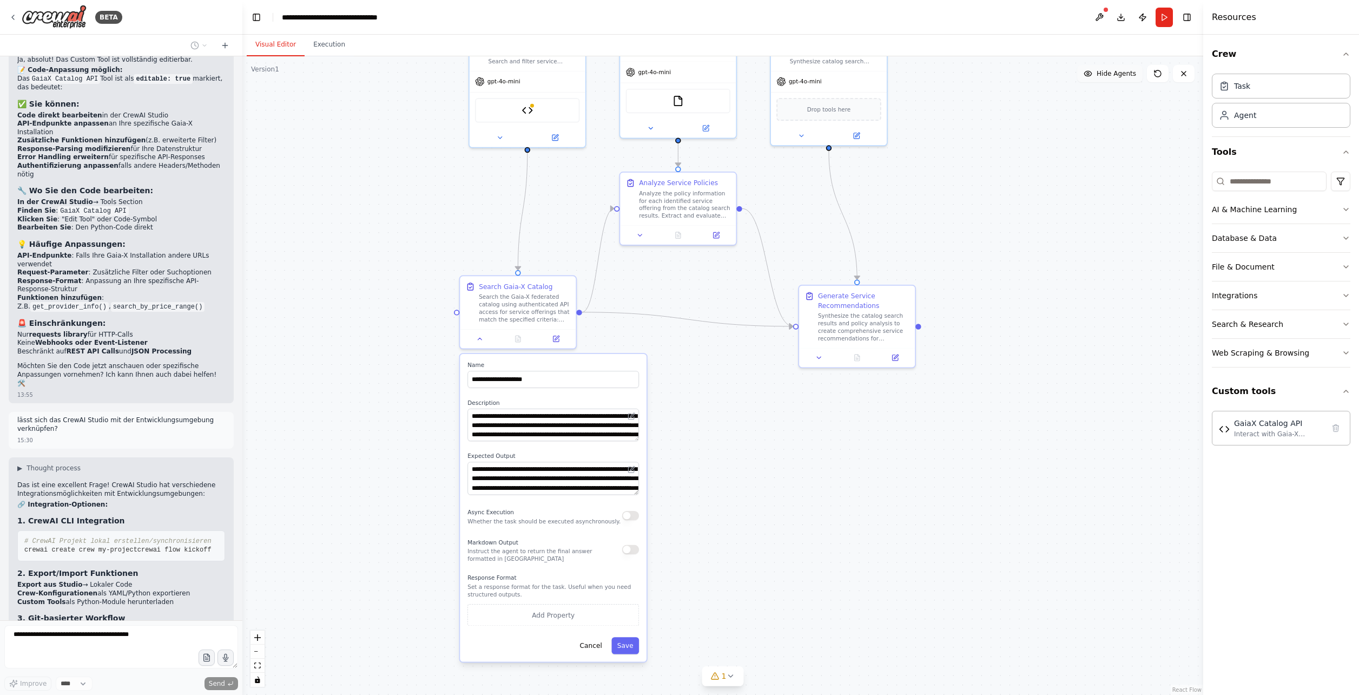
scroll to position [4742, 0]
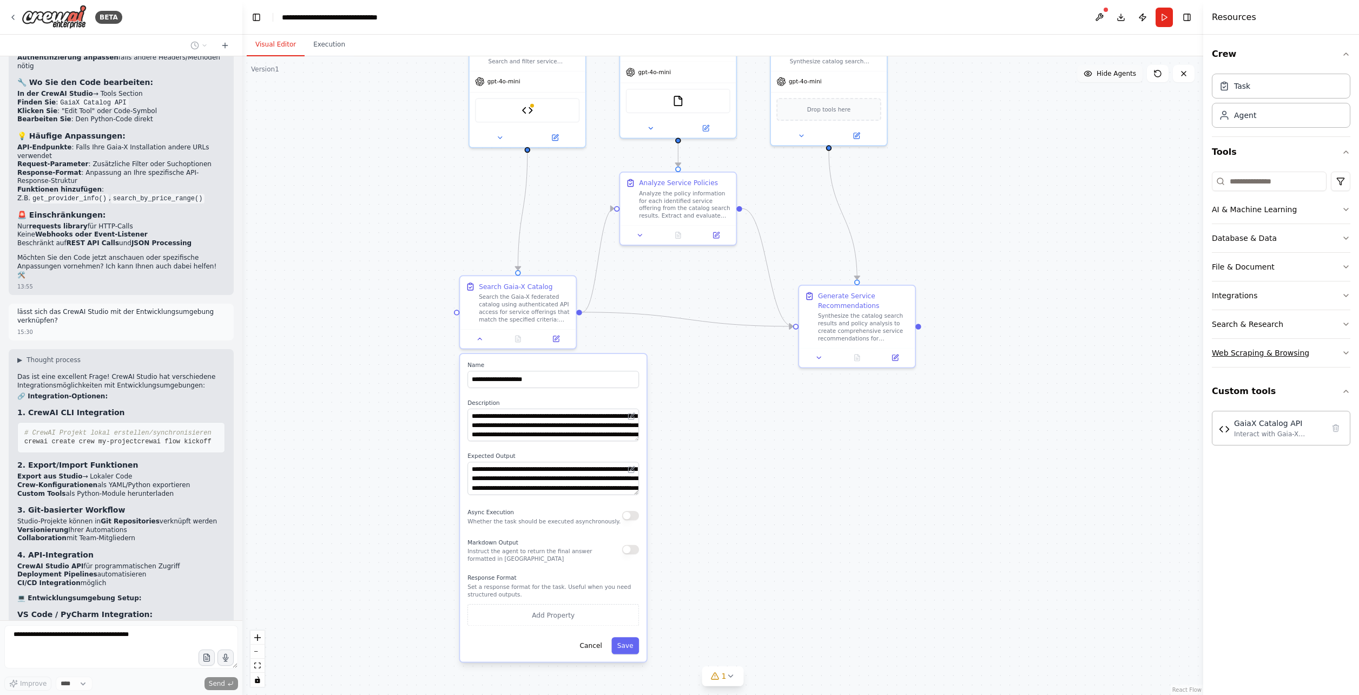
click at [804, 347] on div "Web Scraping & Browsing" at bounding box center [1260, 352] width 97 height 11
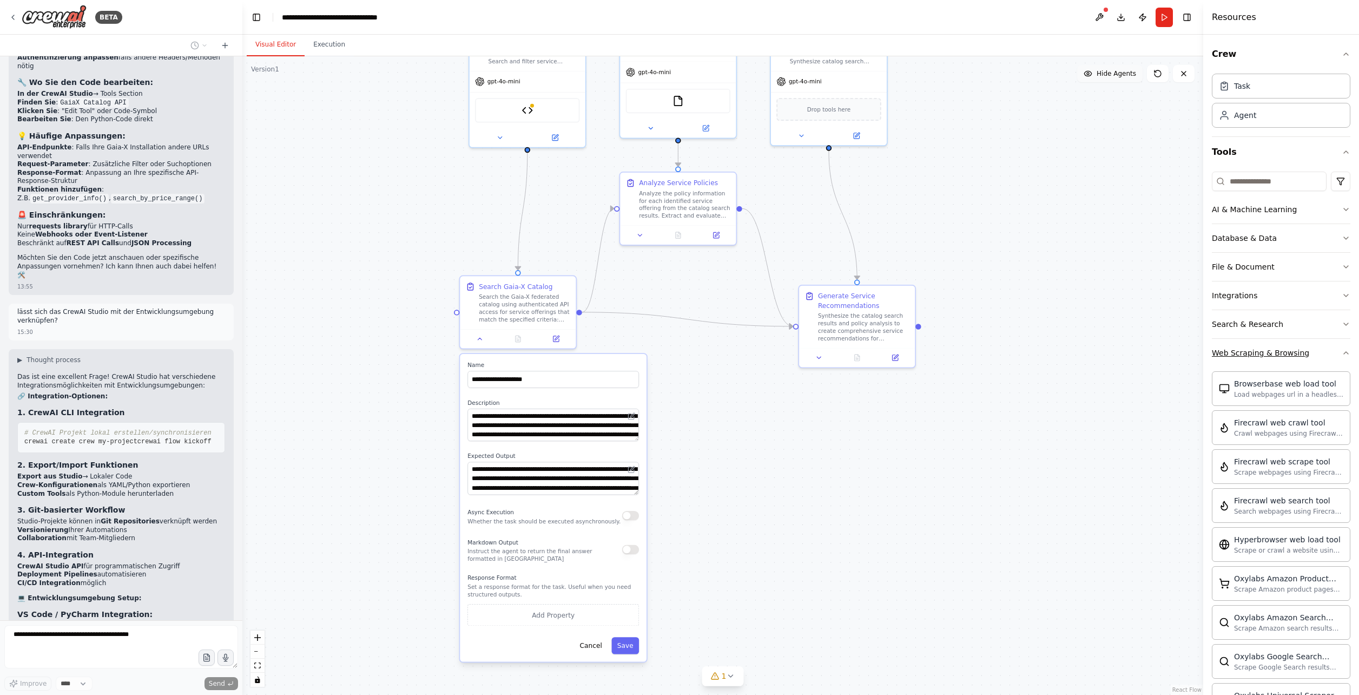
click at [804, 347] on div "Web Scraping & Browsing" at bounding box center [1260, 352] width 97 height 11
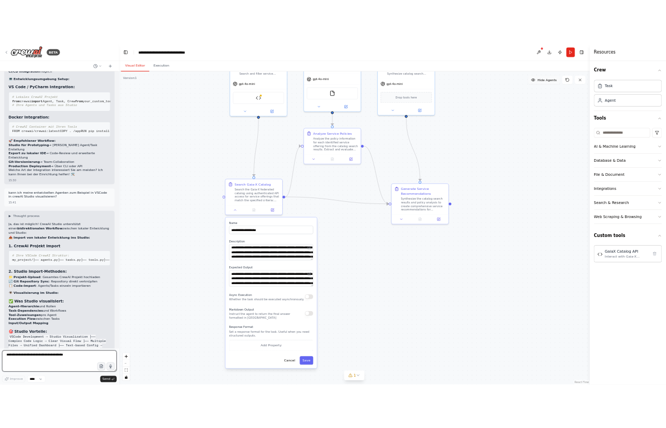
scroll to position [5285, 0]
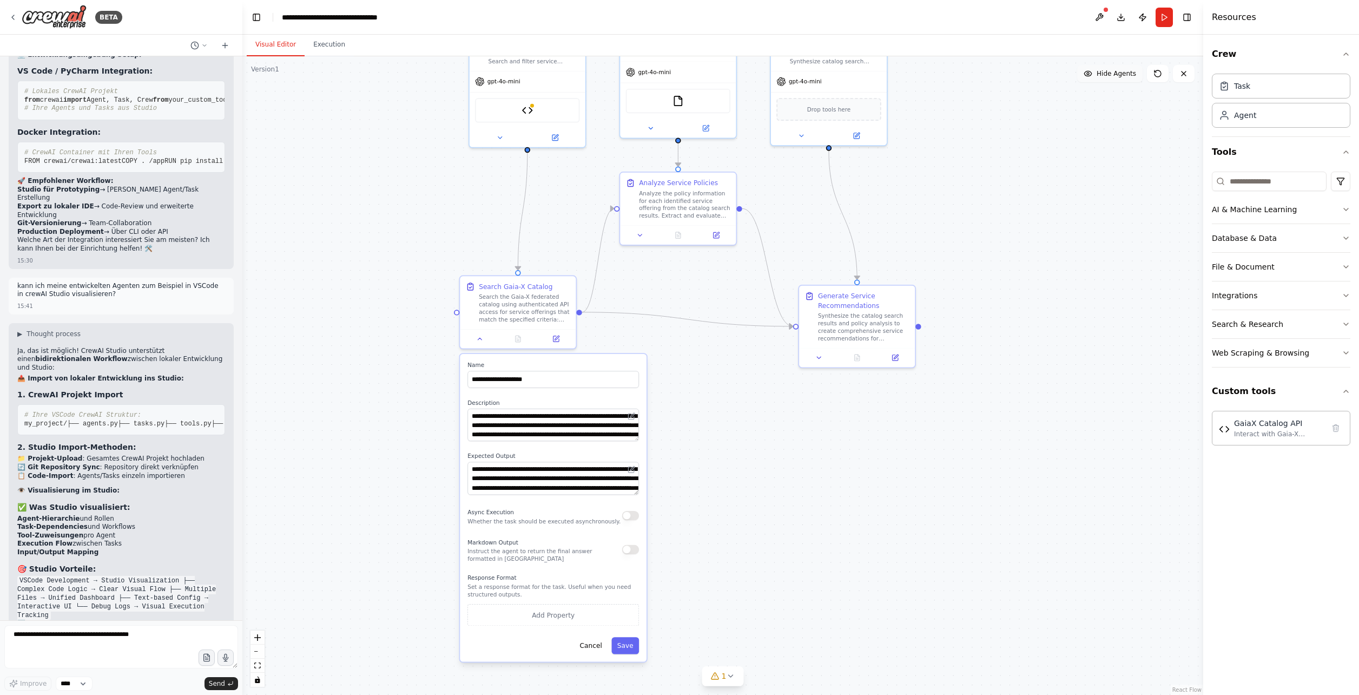
click at [387, 223] on div ".deletable-edge-delete-btn { width: 20px; height: 20px; border: 0px solid #ffff…" at bounding box center [722, 375] width 961 height 638
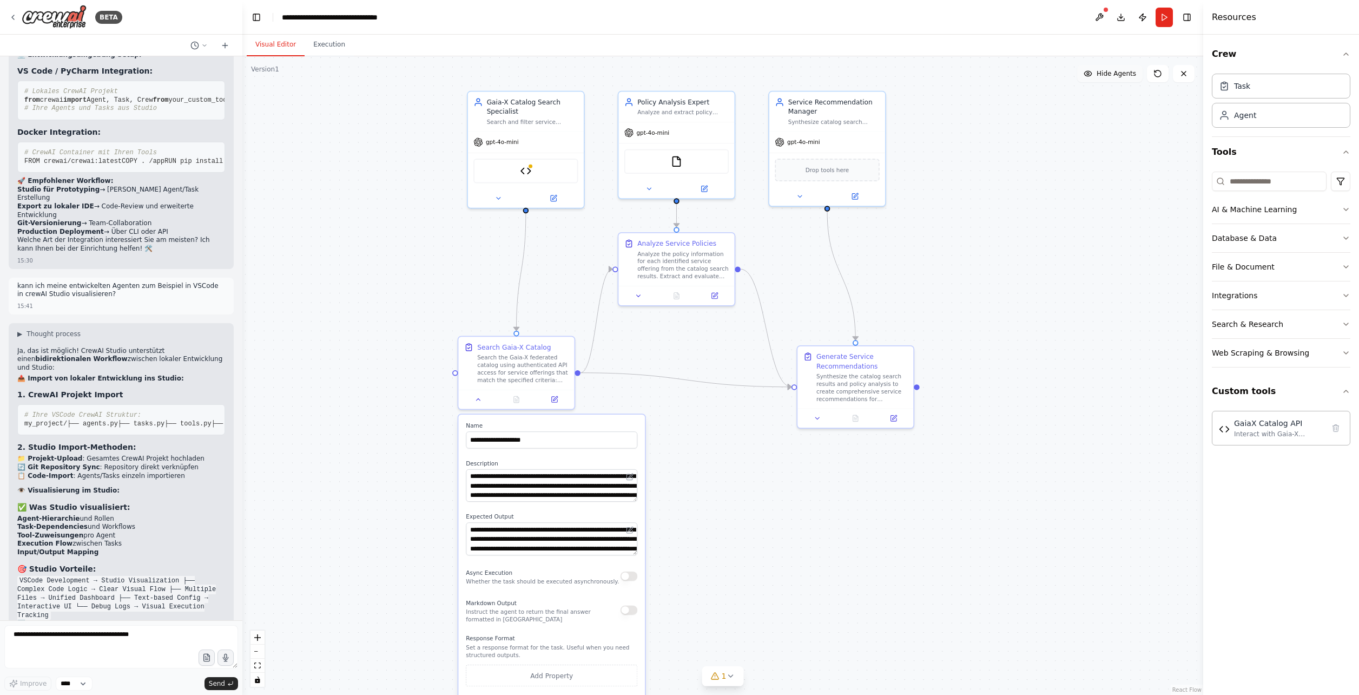
drag, startPoint x: 439, startPoint y: 213, endPoint x: 428, endPoint y: 279, distance: 66.8
click at [428, 279] on div ".deletable-edge-delete-btn { width: 20px; height: 20px; border: 0px solid #ffff…" at bounding box center [722, 375] width 961 height 638
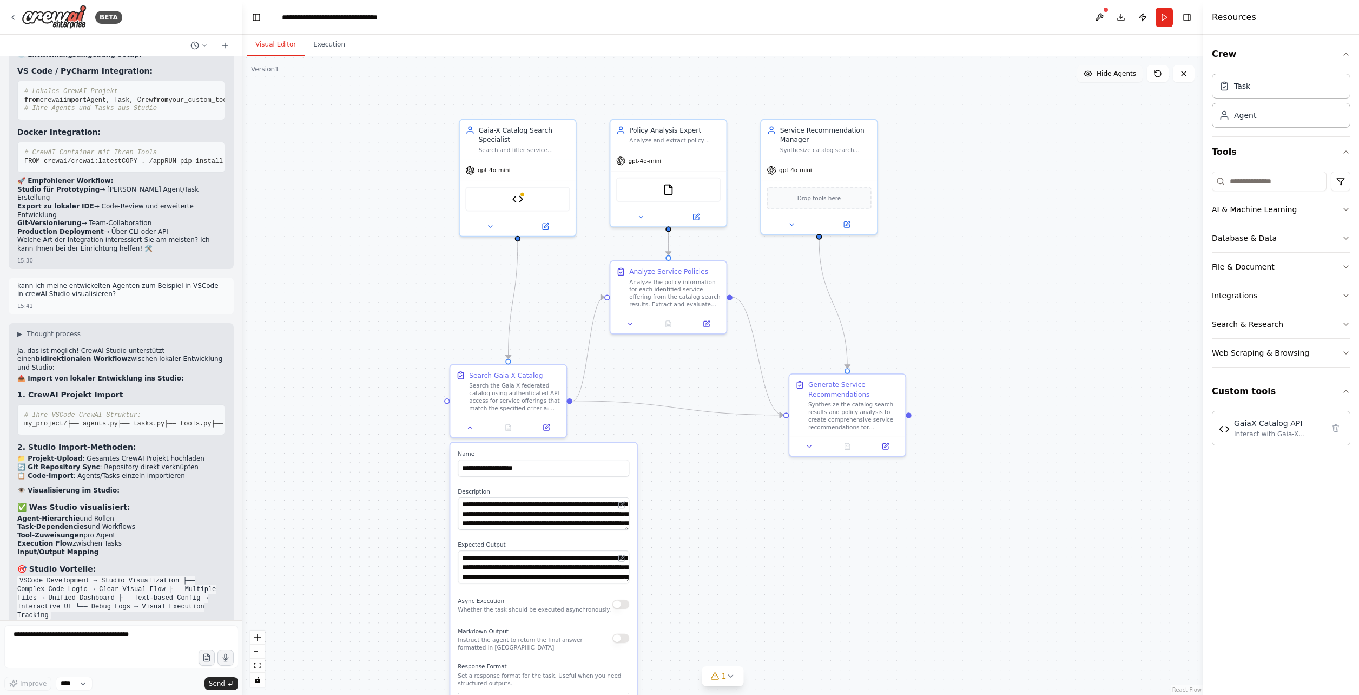
click at [426, 251] on div ".deletable-edge-delete-btn { width: 20px; height: 20px; border: 0px solid #ffff…" at bounding box center [722, 375] width 961 height 638
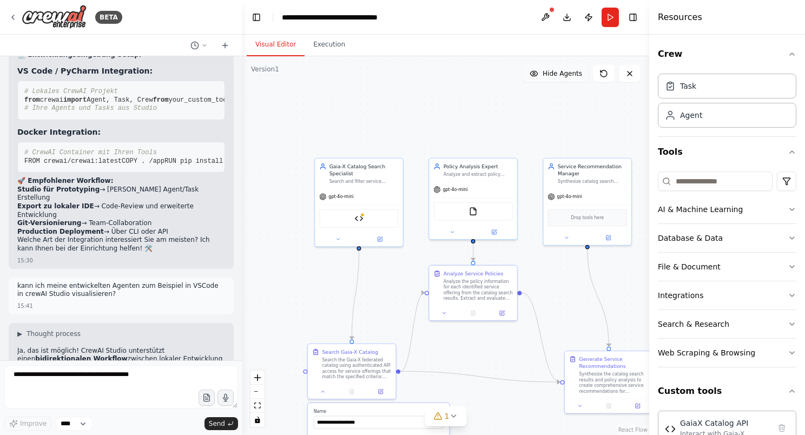
drag, startPoint x: 473, startPoint y: 94, endPoint x: 352, endPoint y: 121, distance: 124.2
click at [352, 121] on div ".deletable-edge-delete-btn { width: 20px; height: 20px; border: 0px solid #ffff…" at bounding box center [445, 245] width 407 height 379
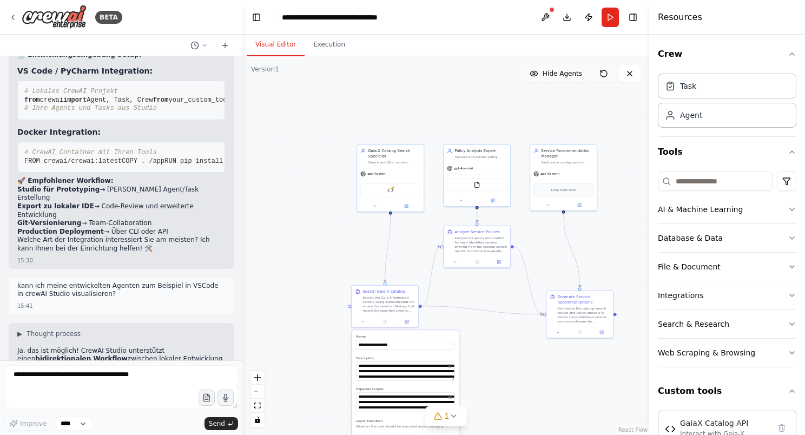
click at [604, 79] on button at bounding box center [604, 73] width 22 height 17
click at [452, 419] on icon at bounding box center [453, 416] width 9 height 9
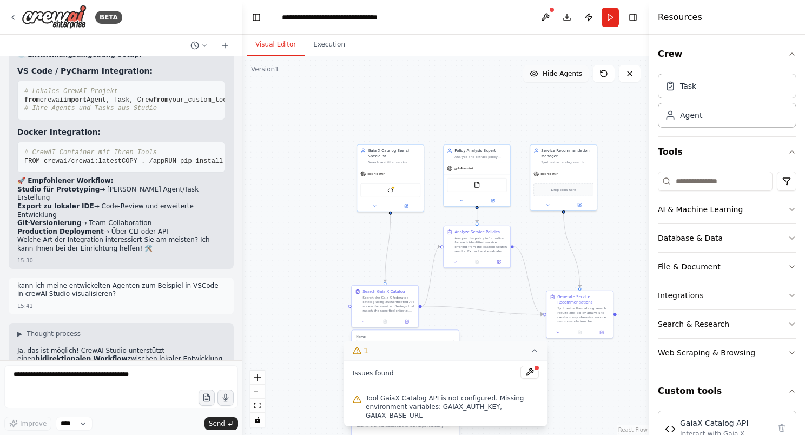
click at [561, 388] on div ".deletable-edge-delete-btn { width: 20px; height: 20px; border: 0px solid #ffff…" at bounding box center [445, 245] width 407 height 379
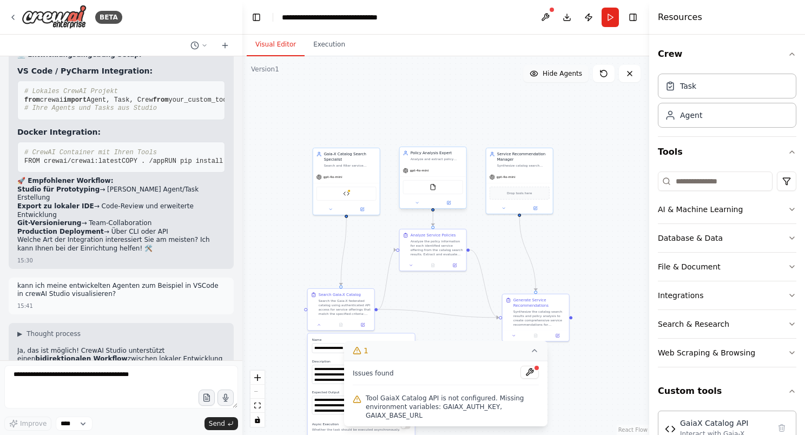
drag, startPoint x: 476, startPoint y: 117, endPoint x: 425, endPoint y: 159, distance: 66.2
click at [409, 107] on div ".deletable-edge-delete-btn { width: 20px; height: 20px; border: 0px solid #ffff…" at bounding box center [445, 245] width 407 height 379
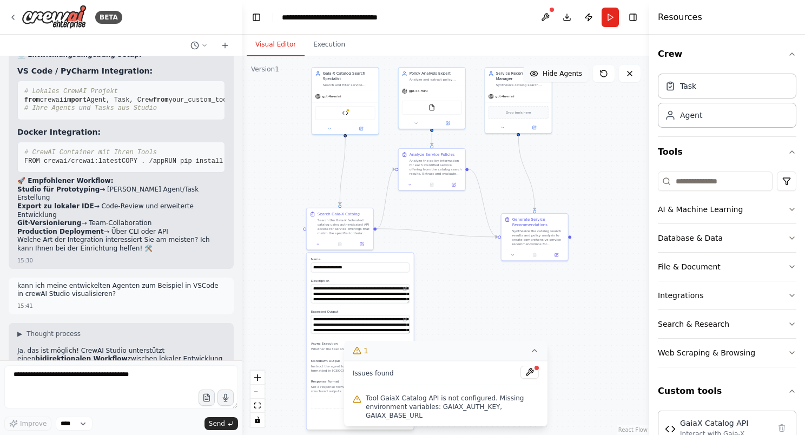
drag, startPoint x: 576, startPoint y: 384, endPoint x: 572, endPoint y: 307, distance: 76.4
click at [572, 307] on div ".deletable-edge-delete-btn { width: 20px; height: 20px; border: 0px solid #ffff…" at bounding box center [445, 245] width 407 height 379
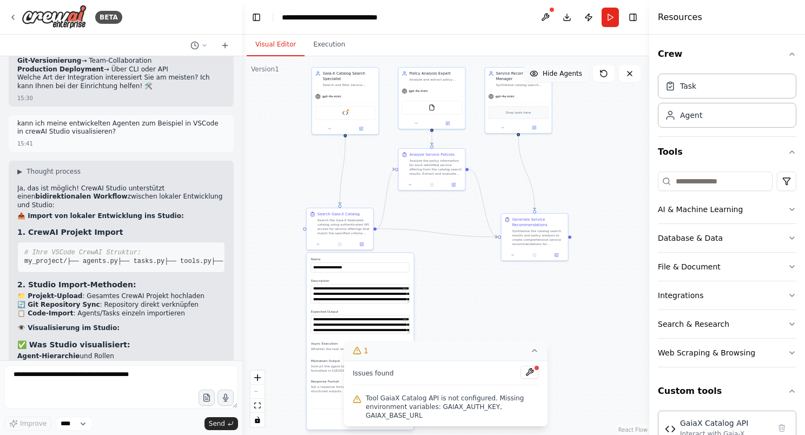
scroll to position [5551, 0]
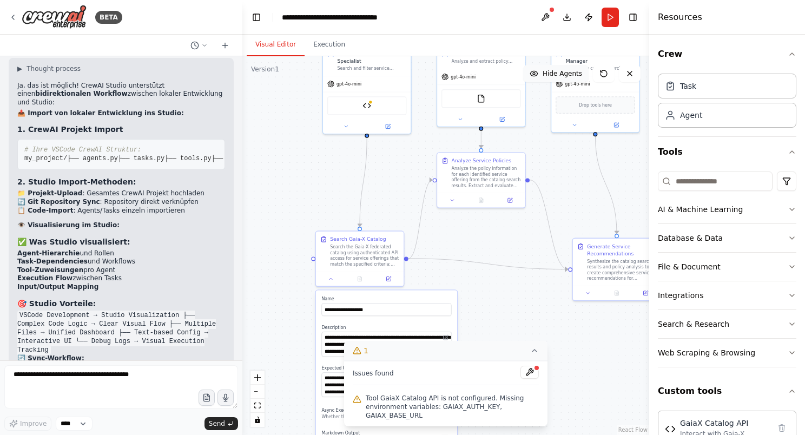
drag, startPoint x: 346, startPoint y: 173, endPoint x: 318, endPoint y: 221, distance: 55.6
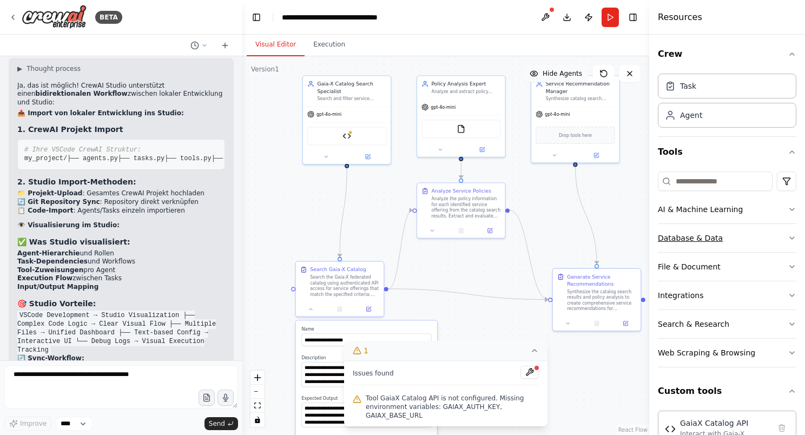
click at [754, 239] on button "Database & Data" at bounding box center [727, 238] width 138 height 28
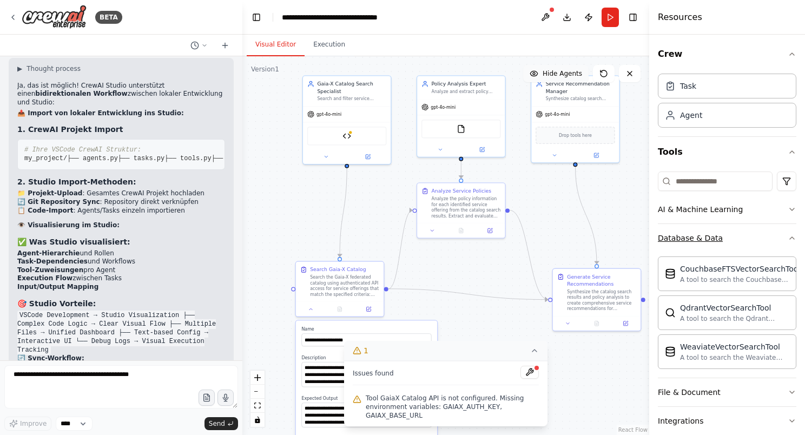
click at [754, 239] on button "Database & Data" at bounding box center [727, 238] width 138 height 28
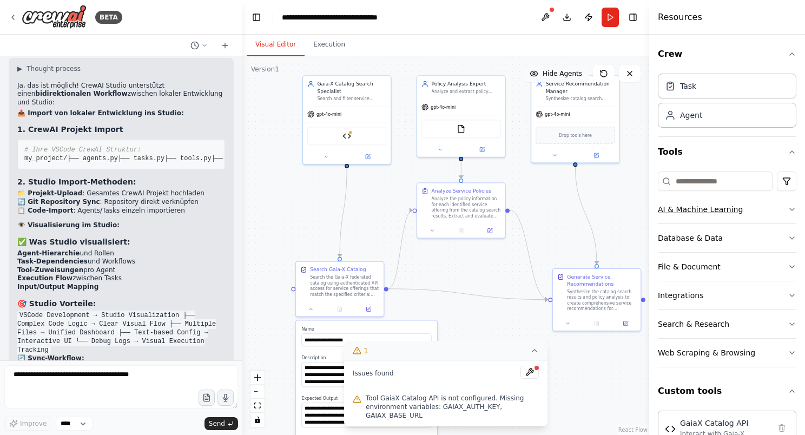
click at [757, 217] on button "AI & Machine Learning" at bounding box center [727, 209] width 138 height 28
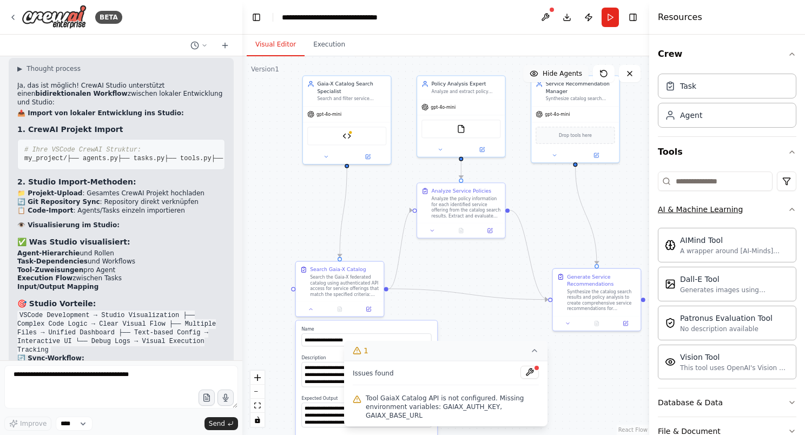
click at [757, 217] on button "AI & Machine Learning" at bounding box center [727, 209] width 138 height 28
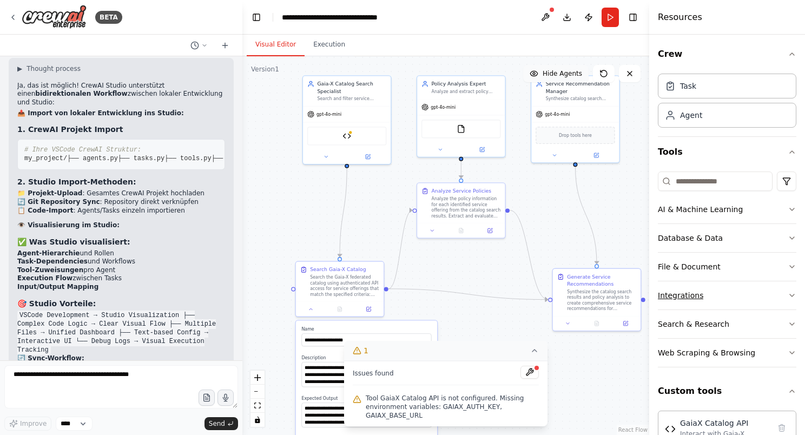
click at [723, 290] on button "Integrations" at bounding box center [727, 295] width 138 height 28
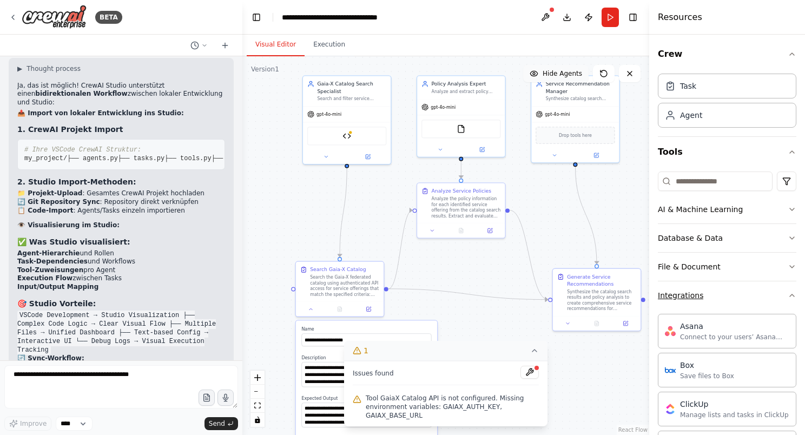
click at [723, 290] on button "Integrations" at bounding box center [727, 295] width 138 height 28
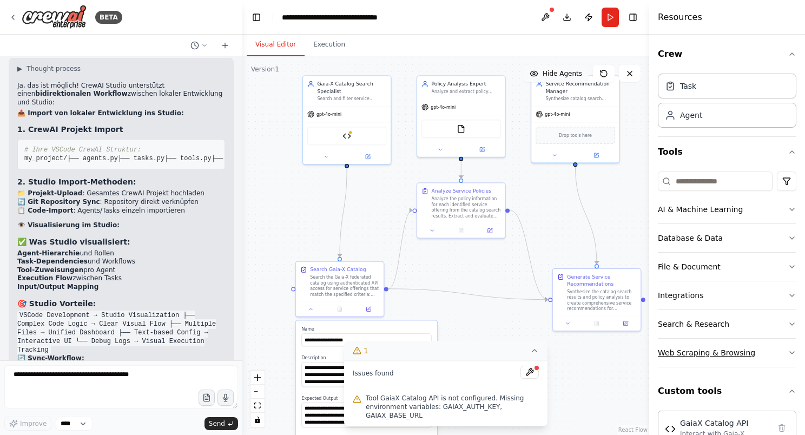
click at [773, 347] on button "Web Scraping & Browsing" at bounding box center [727, 353] width 138 height 28
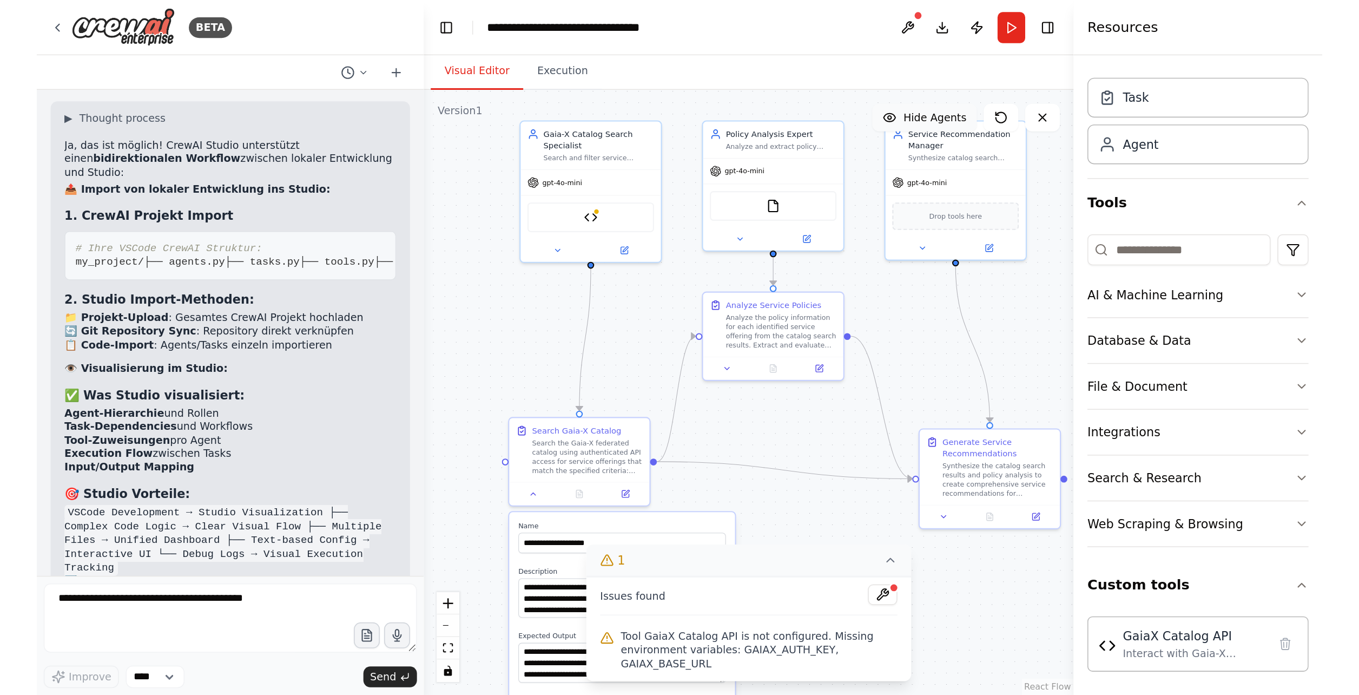
scroll to position [0, 0]
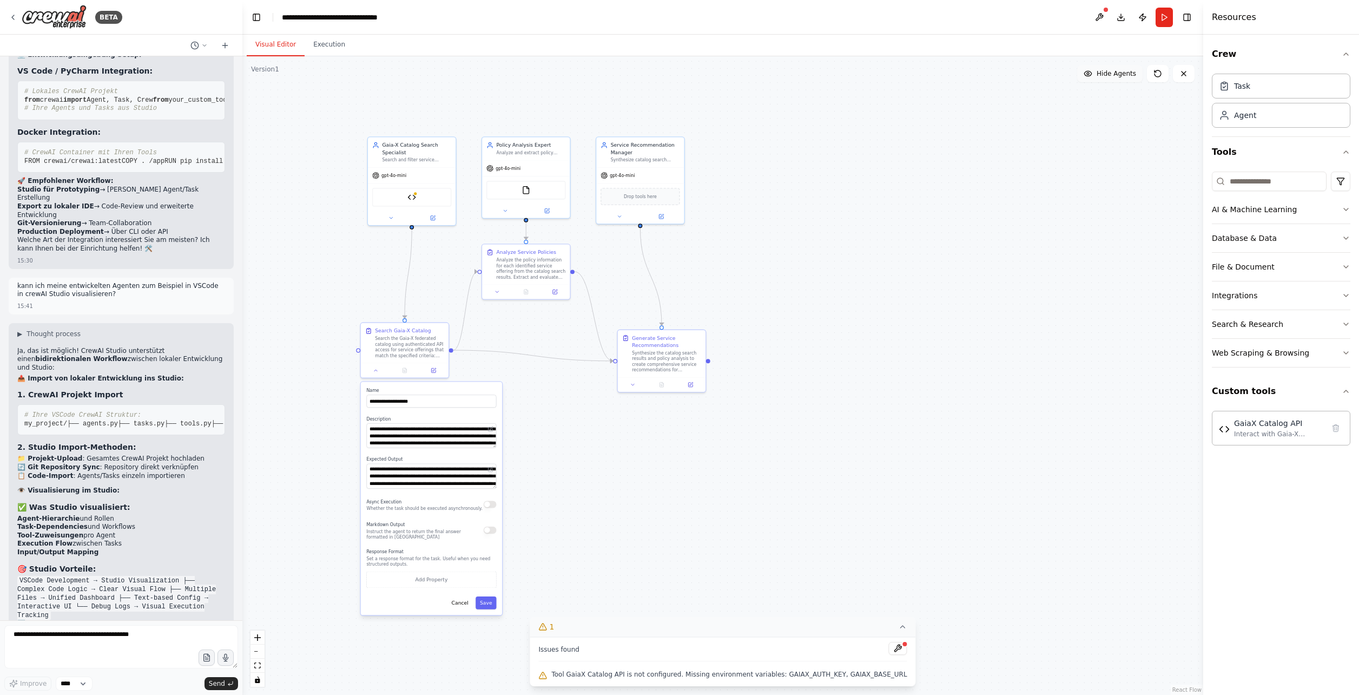
drag, startPoint x: 494, startPoint y: 265, endPoint x: 559, endPoint y: 326, distance: 89.2
